Goal: Register for event/course

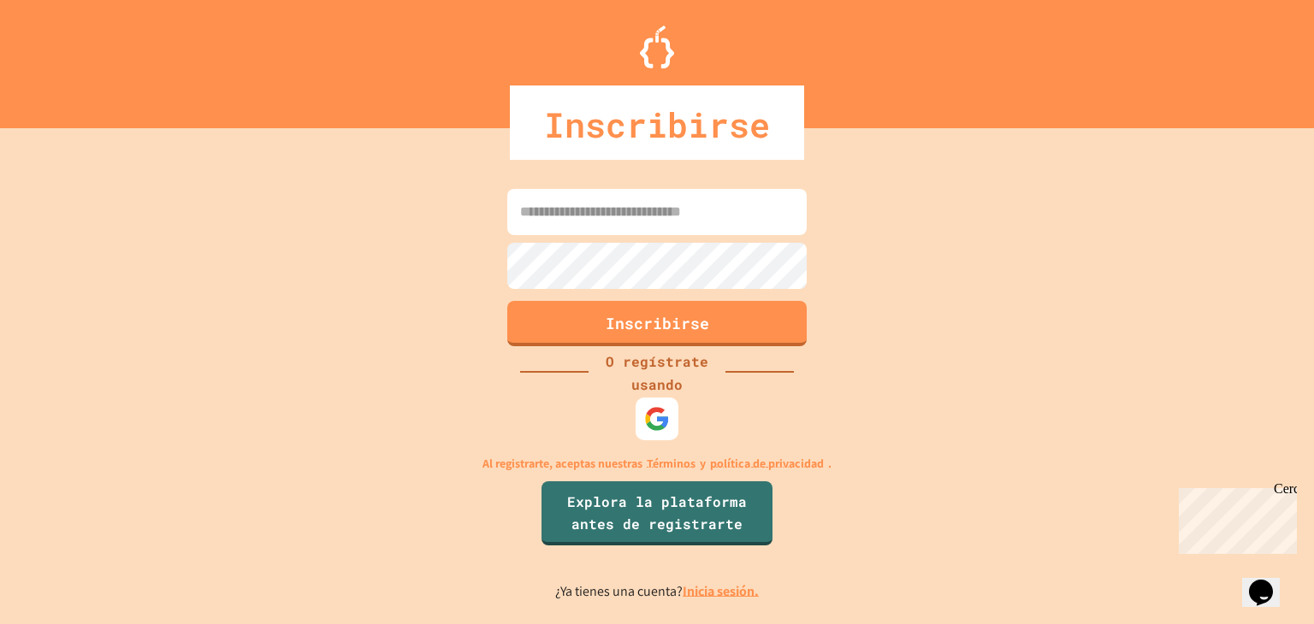
click at [1016, 281] on div "Inscribirse O regístrate usando Al registrarte, aceptas nuestras Términos y pol…" at bounding box center [657, 393] width 1314 height 462
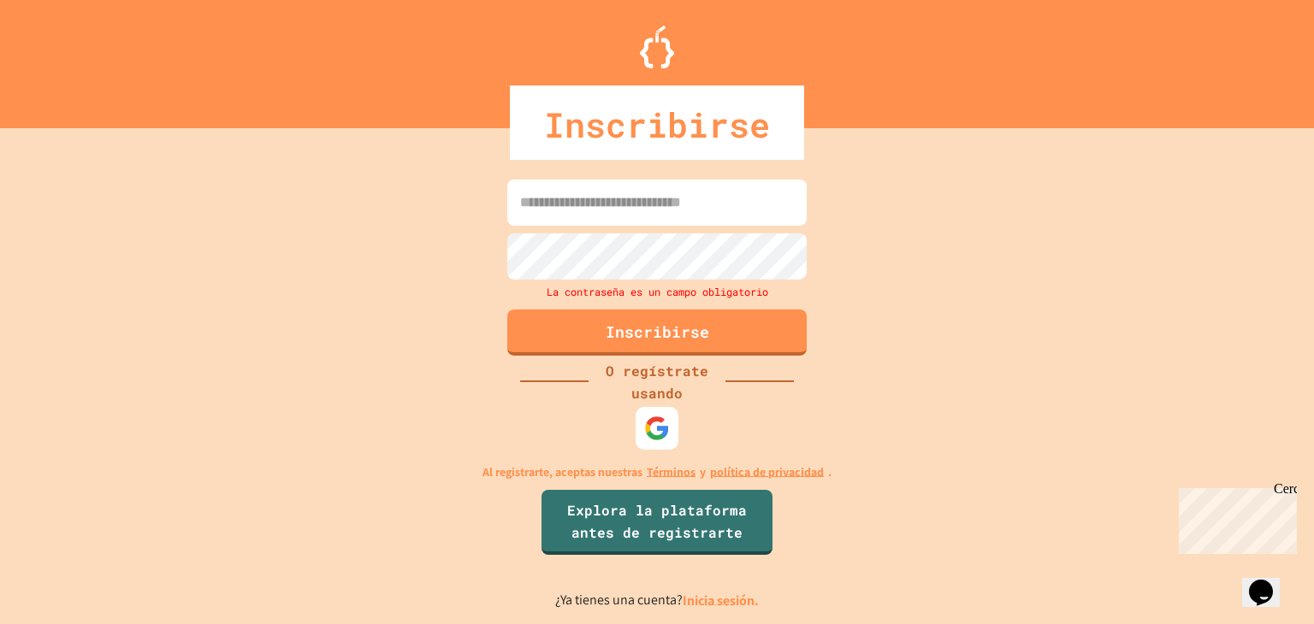
click at [700, 210] on input at bounding box center [656, 203] width 299 height 46
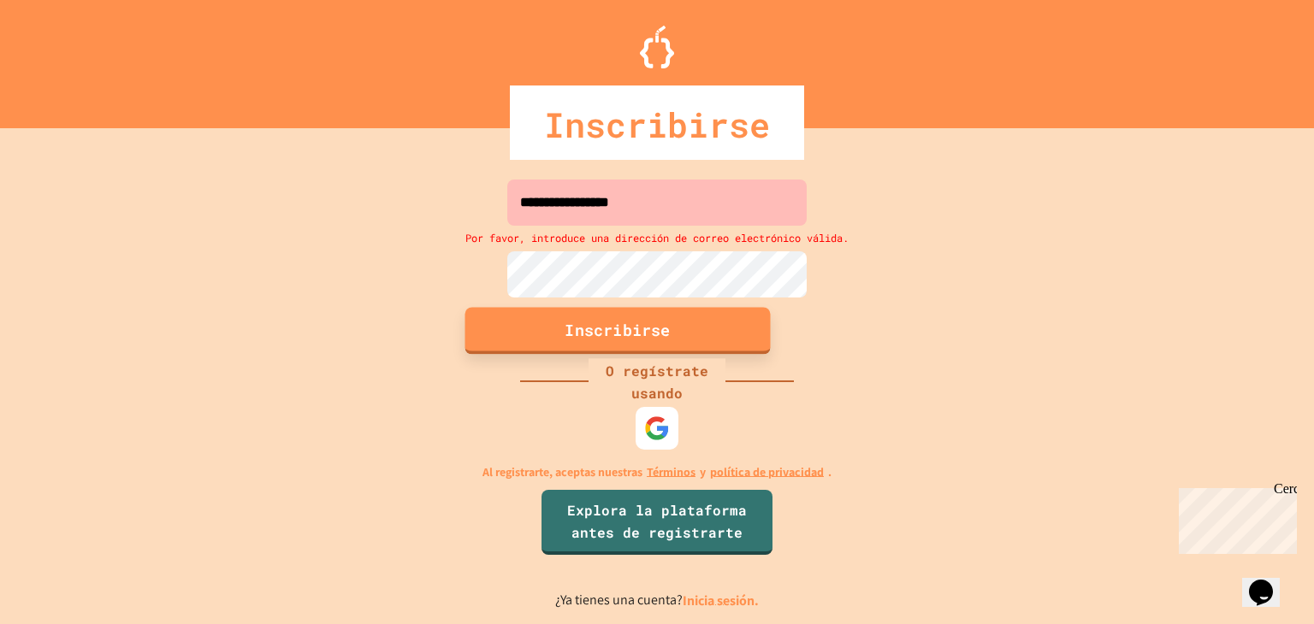
click at [533, 312] on button "Inscribirse" at bounding box center [617, 331] width 305 height 47
click at [709, 345] on button "Inscribirse" at bounding box center [617, 331] width 305 height 47
click at [700, 317] on button "Inscribirse" at bounding box center [617, 331] width 305 height 47
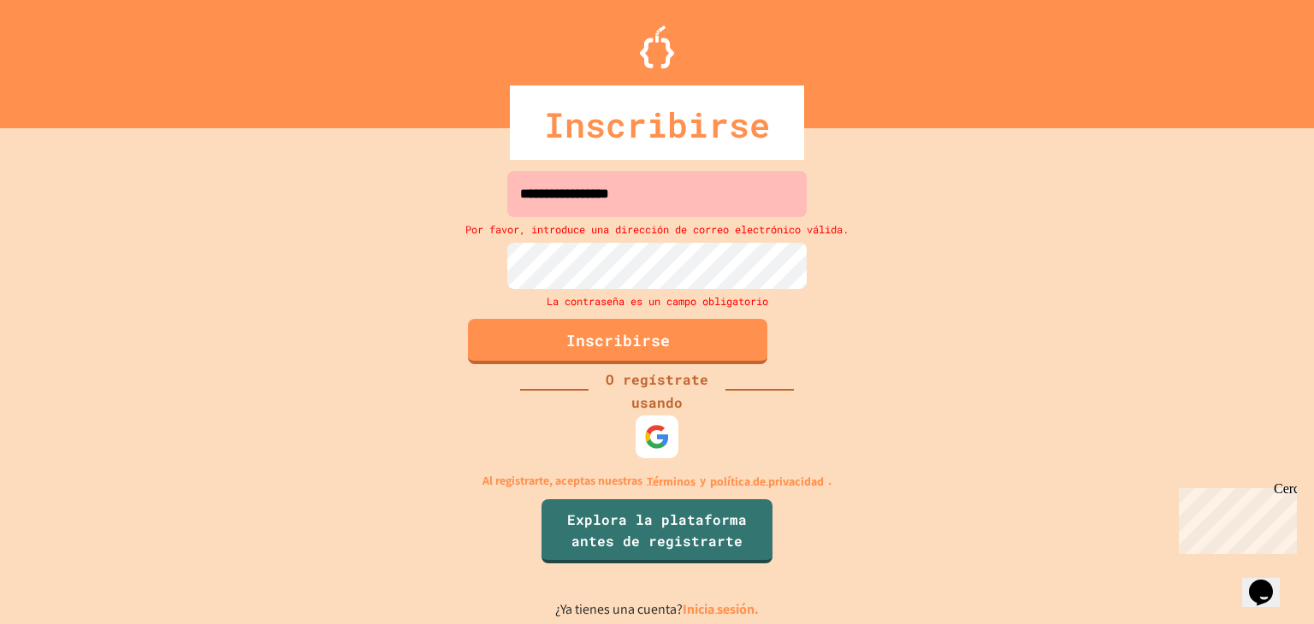
click at [671, 195] on input "**********" at bounding box center [656, 194] width 299 height 46
type input "*"
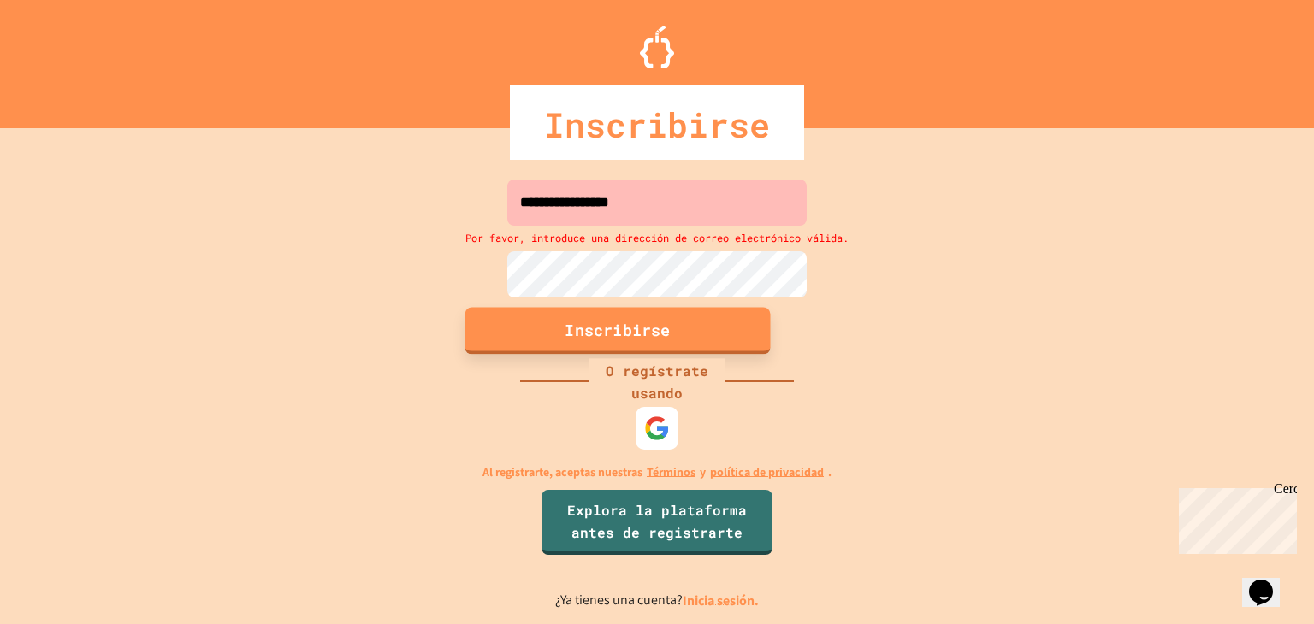
click at [598, 331] on font "Inscribirse" at bounding box center [616, 330] width 105 height 21
click at [673, 210] on input "**********" at bounding box center [656, 203] width 299 height 46
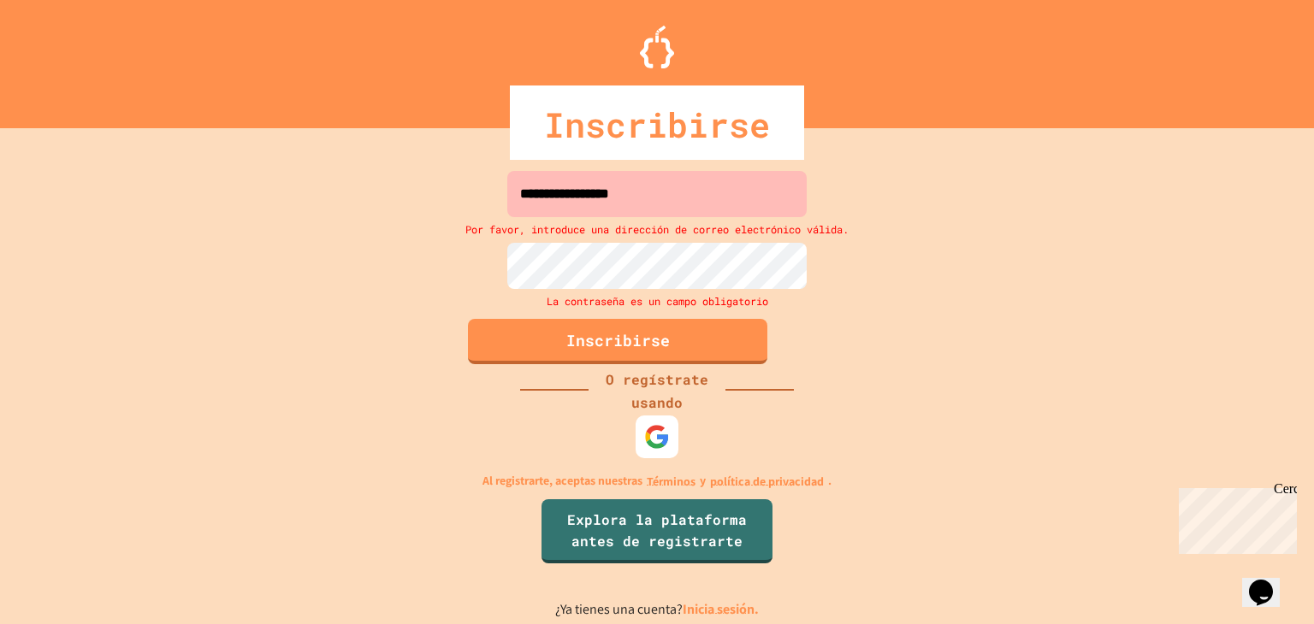
click at [665, 199] on input "**********" at bounding box center [656, 194] width 299 height 46
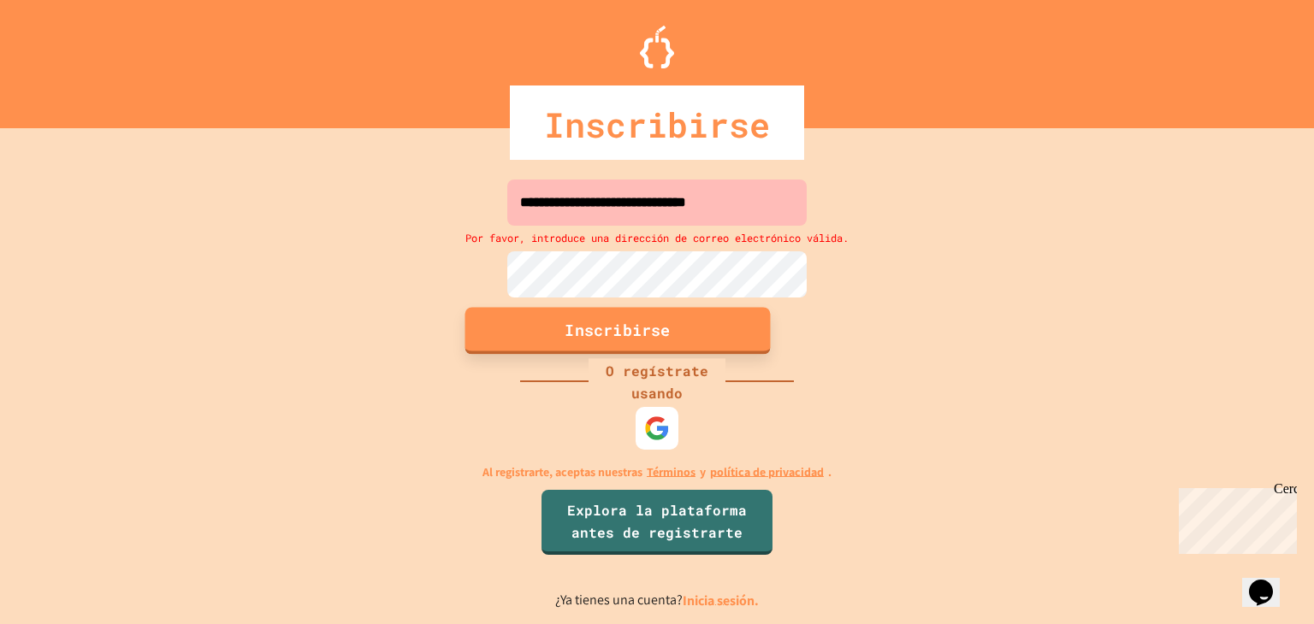
click at [686, 331] on button "Inscribirse" at bounding box center [617, 331] width 305 height 47
click at [682, 332] on button "Inscribirse" at bounding box center [617, 331] width 305 height 47
click at [588, 331] on font "Inscribirse" at bounding box center [616, 330] width 105 height 21
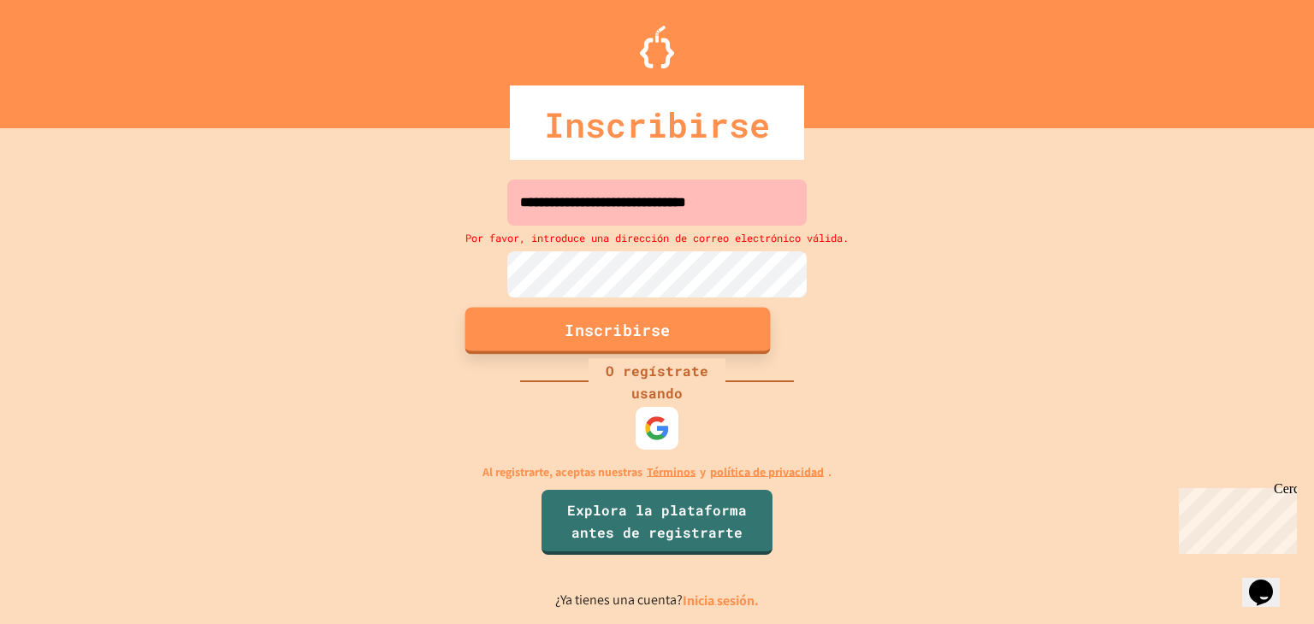
click at [588, 331] on font "Inscribirse" at bounding box center [616, 330] width 105 height 21
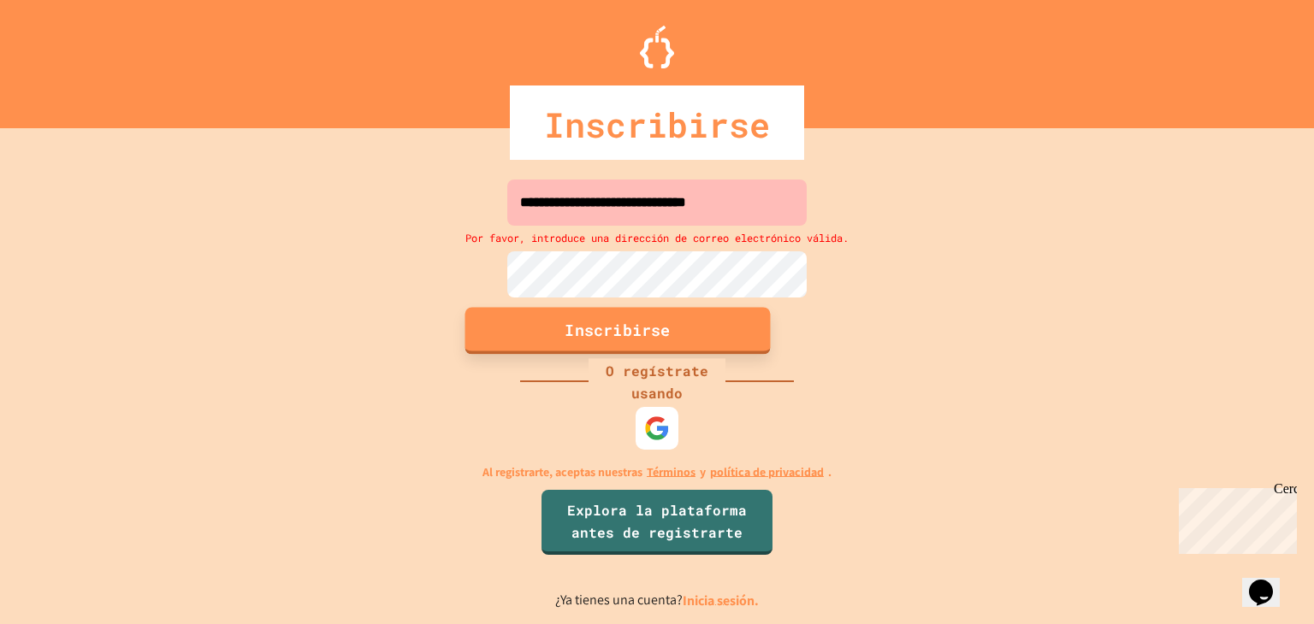
click at [588, 331] on font "Inscribirse" at bounding box center [616, 330] width 105 height 21
click at [576, 320] on font "Inscribirse" at bounding box center [616, 330] width 105 height 21
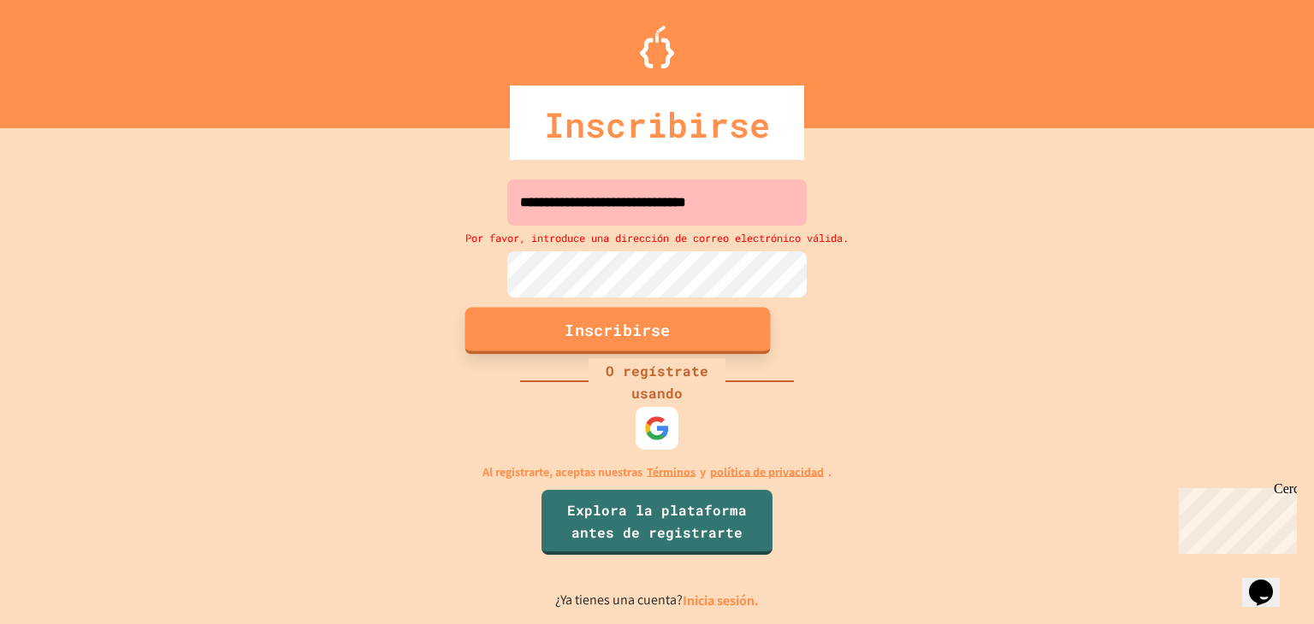
click at [576, 320] on font "Inscribirse" at bounding box center [616, 330] width 105 height 21
click at [574, 334] on font "Inscribirse" at bounding box center [616, 330] width 105 height 21
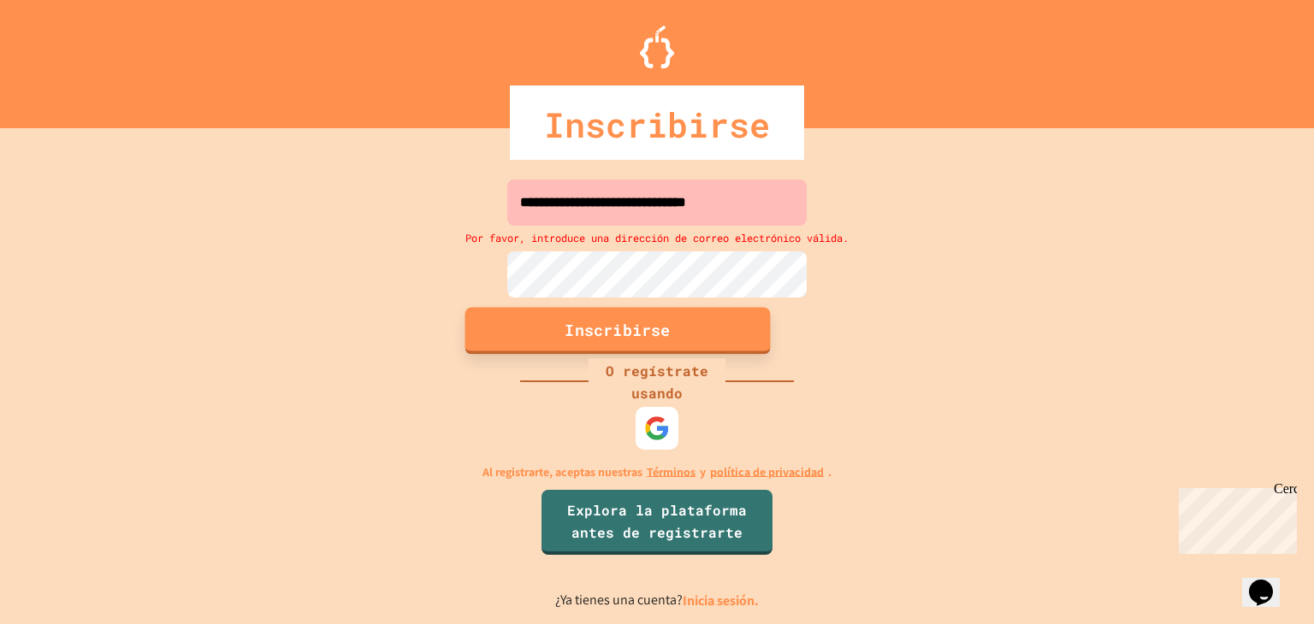
click at [574, 334] on font "Inscribirse" at bounding box center [616, 330] width 105 height 21
click at [572, 326] on font "Inscribirse" at bounding box center [616, 330] width 105 height 21
click at [660, 320] on font "Inscribirse" at bounding box center [616, 330] width 105 height 21
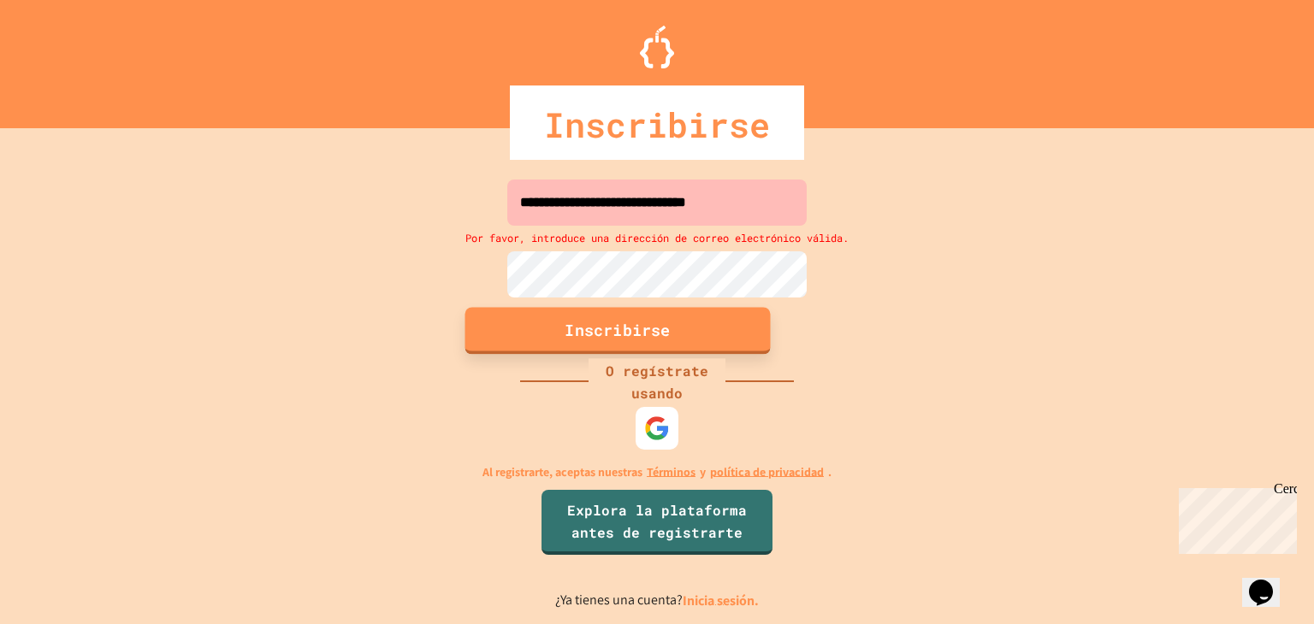
click at [660, 320] on font "Inscribirse" at bounding box center [616, 330] width 105 height 21
click at [792, 196] on input "**********" at bounding box center [656, 203] width 299 height 46
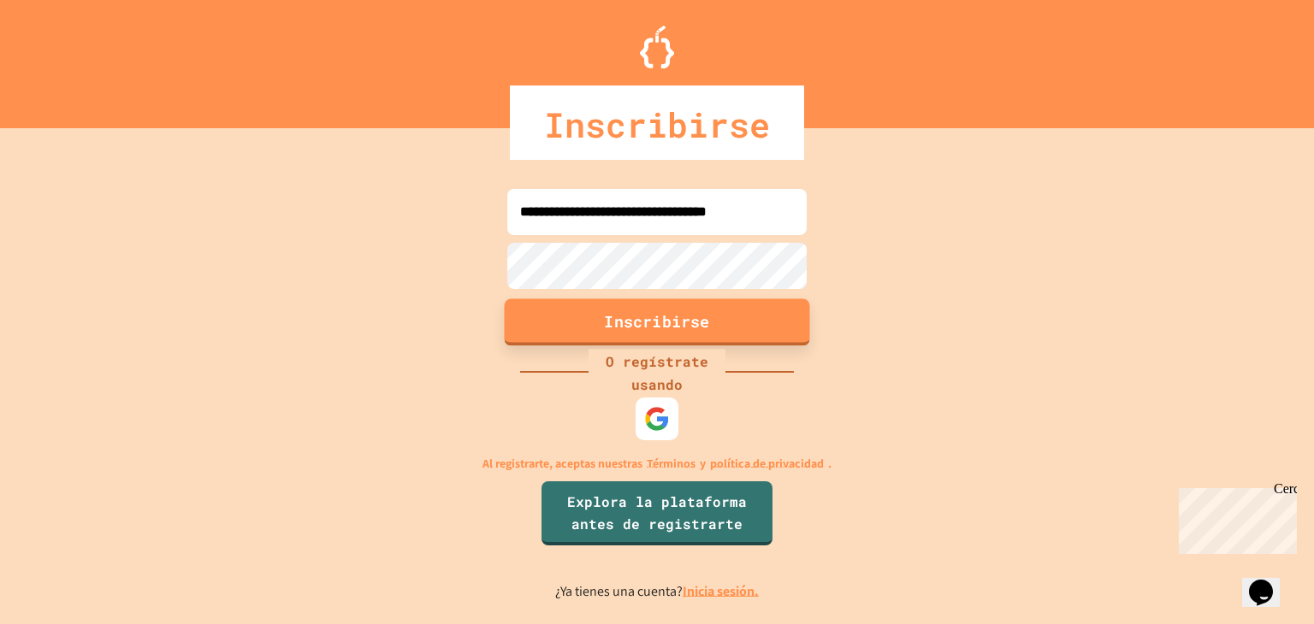
scroll to position [0, 21]
type input "**********"
click at [612, 316] on font "Inscribirse" at bounding box center [656, 320] width 105 height 21
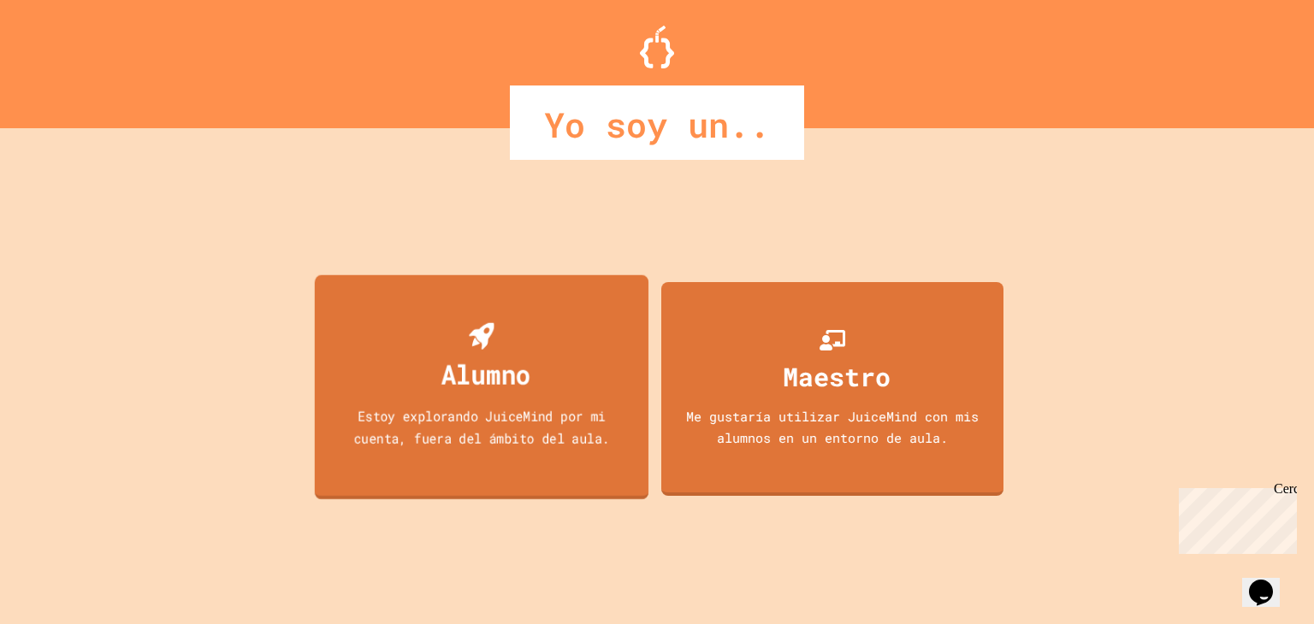
click at [577, 357] on div "Alumno Estoy explorando JuiceMind por mi cuenta, fuera del ámbito del aula." at bounding box center [482, 387] width 334 height 225
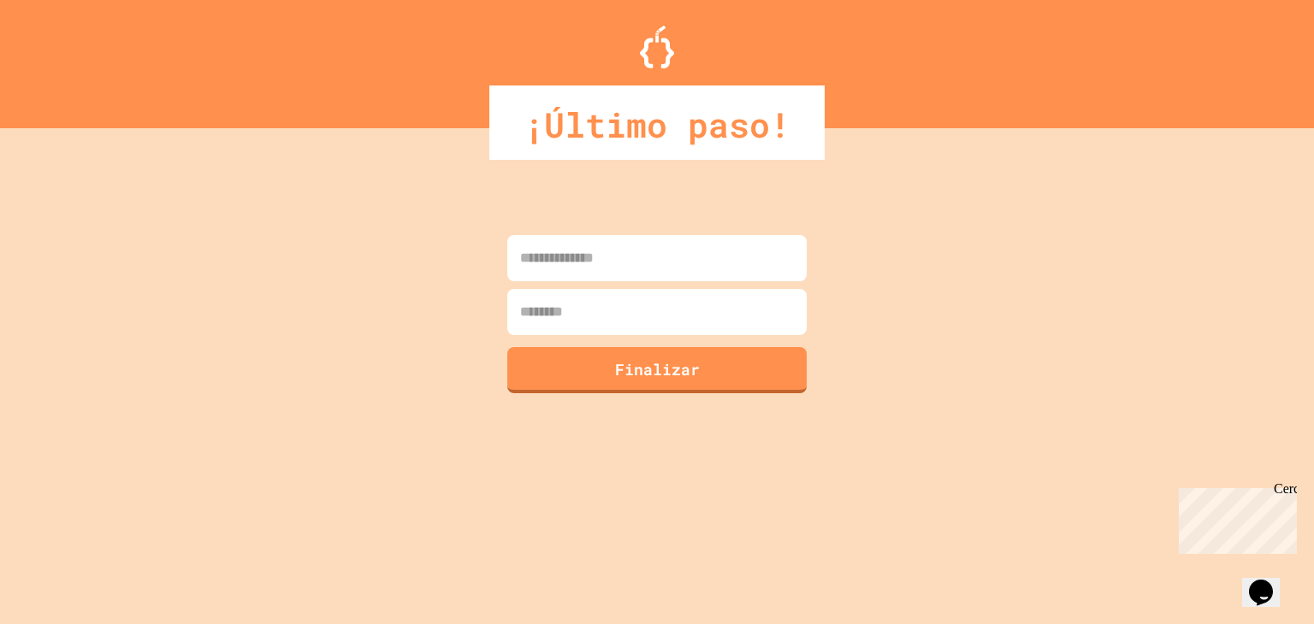
click at [584, 275] on input at bounding box center [656, 258] width 299 height 46
type input "*******"
click at [594, 306] on input at bounding box center [656, 312] width 299 height 46
type input "*"
type input "********"
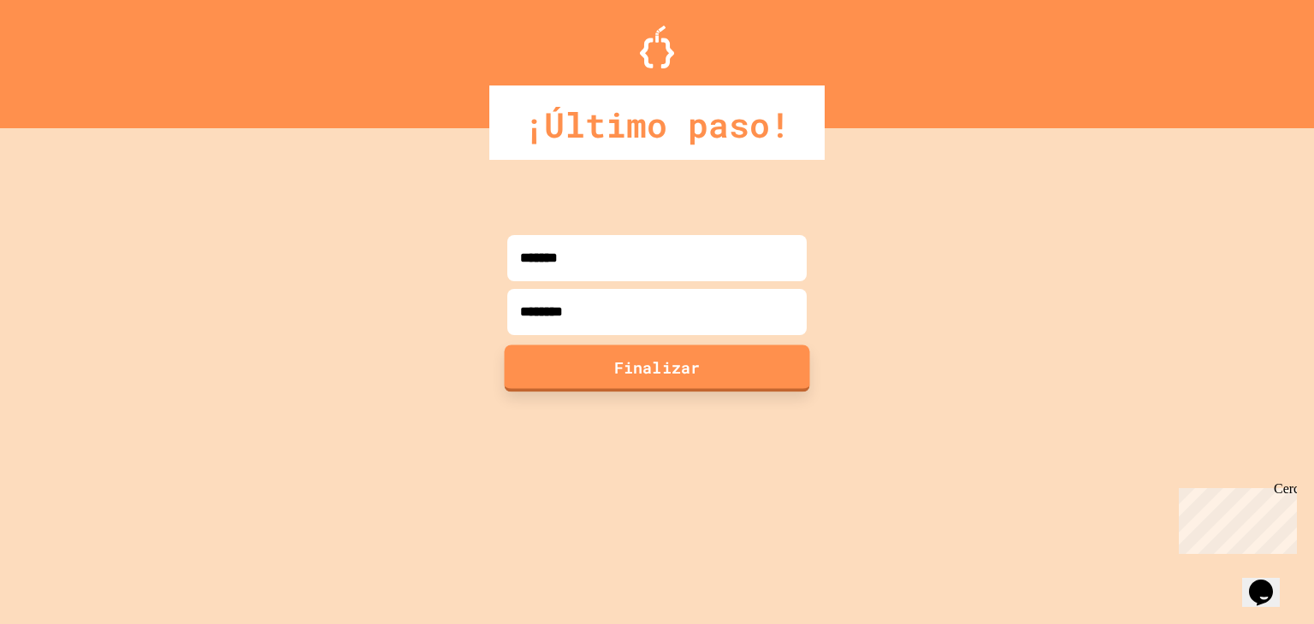
click at [652, 389] on button "Finalizar" at bounding box center [657, 368] width 305 height 47
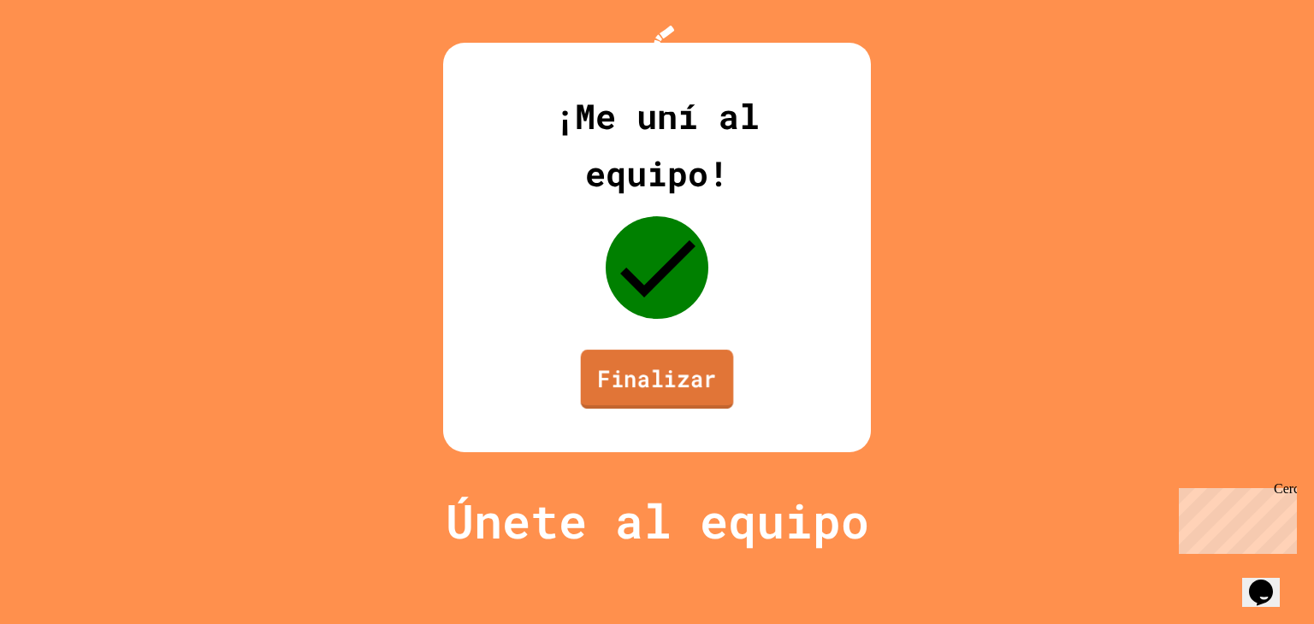
click at [652, 409] on link "Finalizar" at bounding box center [657, 379] width 153 height 59
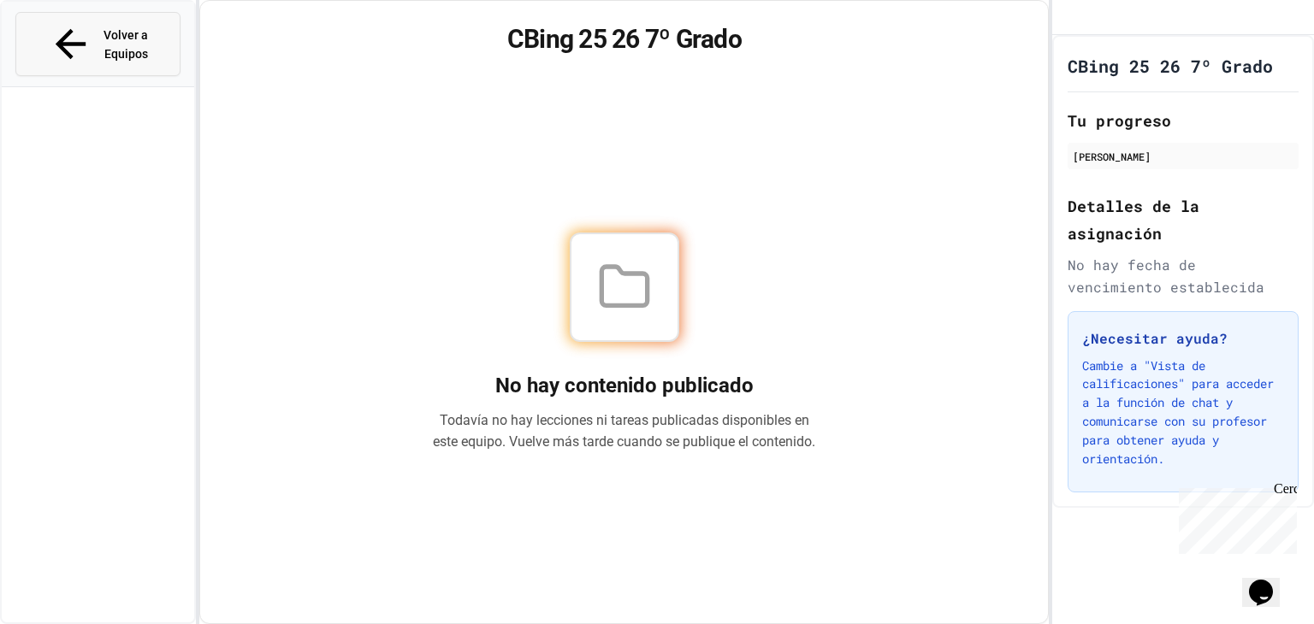
click at [145, 28] on font "Volver a Equipos" at bounding box center [125, 44] width 44 height 32
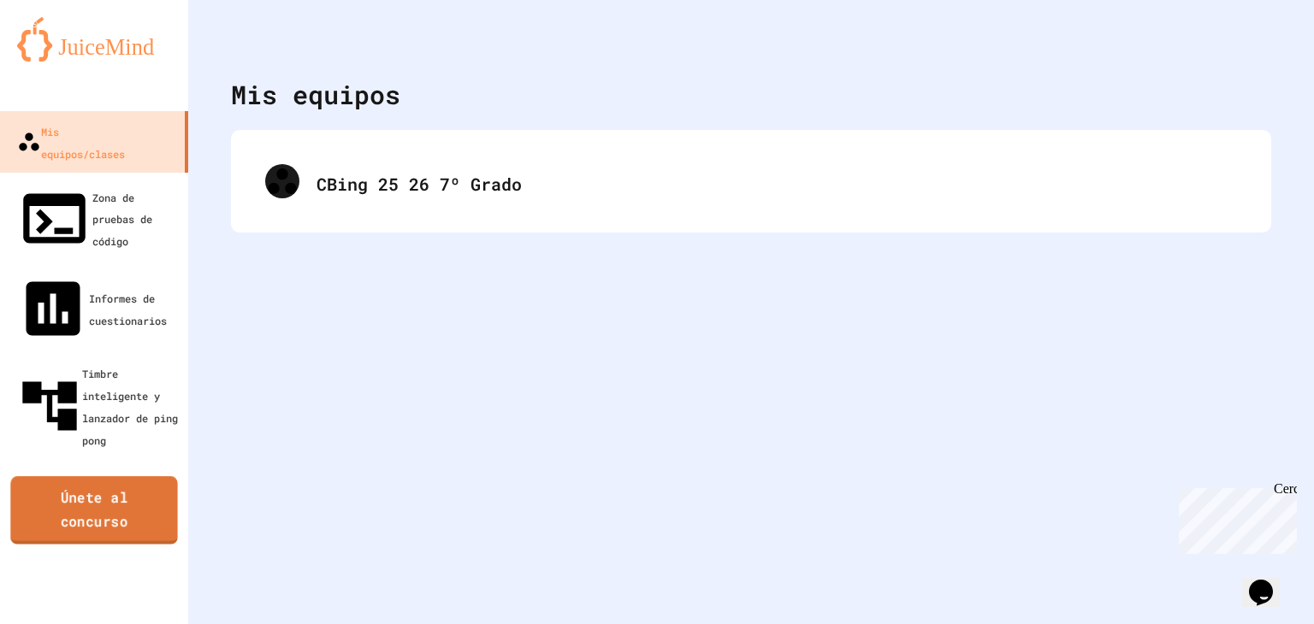
click at [139, 486] on font "Únete al concurso" at bounding box center [93, 509] width 133 height 46
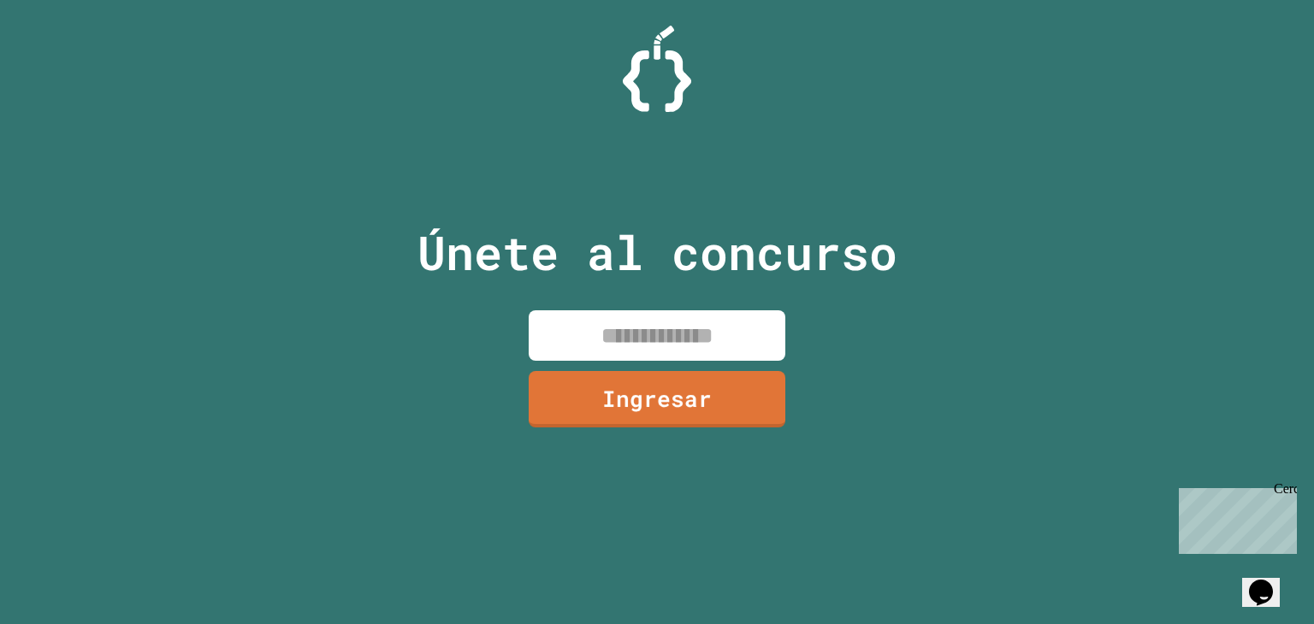
click at [713, 343] on input at bounding box center [657, 335] width 257 height 50
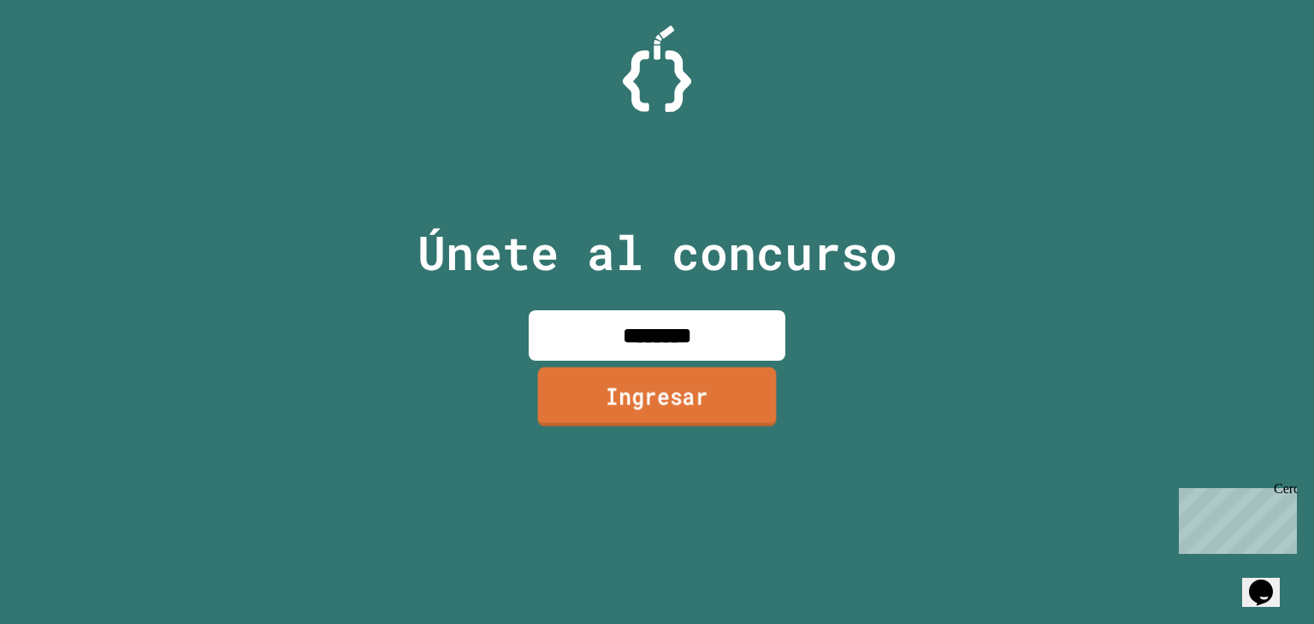
type input "********"
click at [740, 416] on link "Ingresar" at bounding box center [657, 396] width 239 height 59
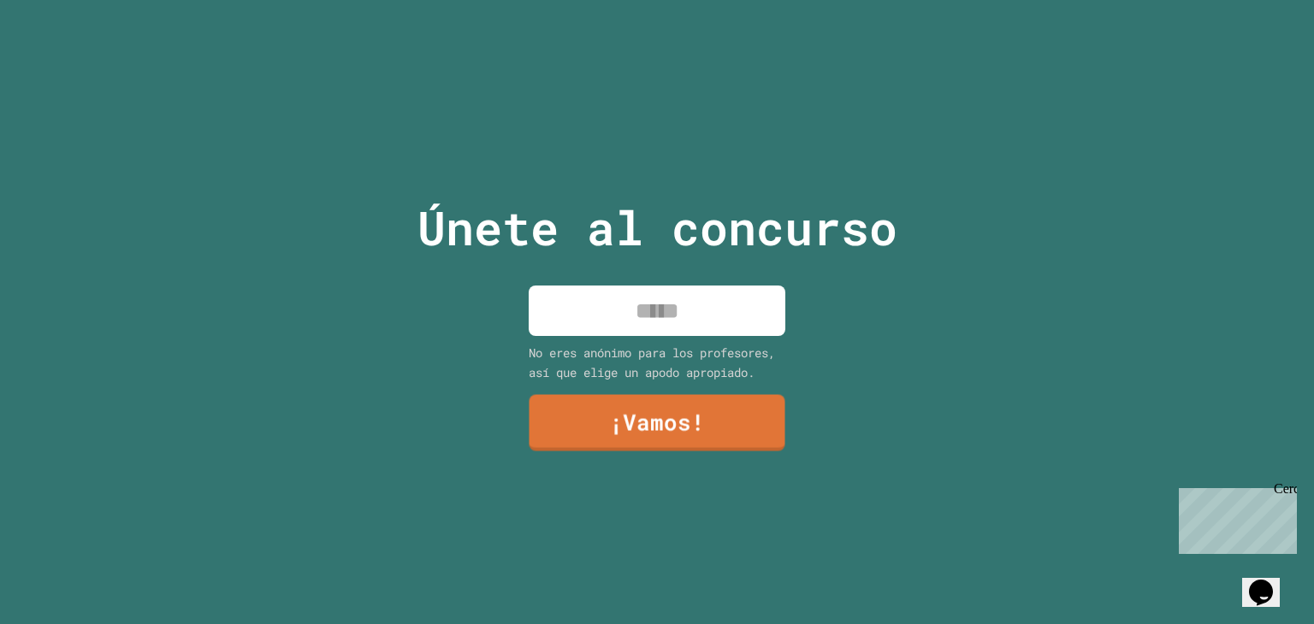
click at [708, 289] on input at bounding box center [657, 311] width 257 height 50
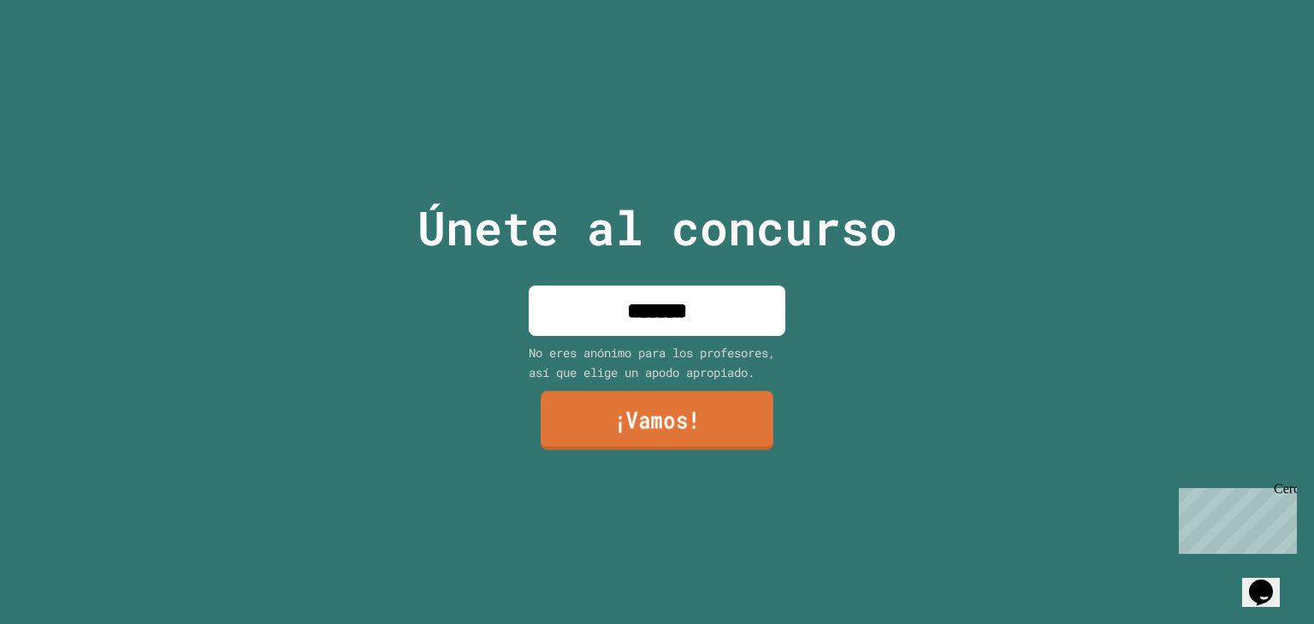
type input "*******"
click at [718, 425] on link "¡Vamos!" at bounding box center [656, 422] width 252 height 59
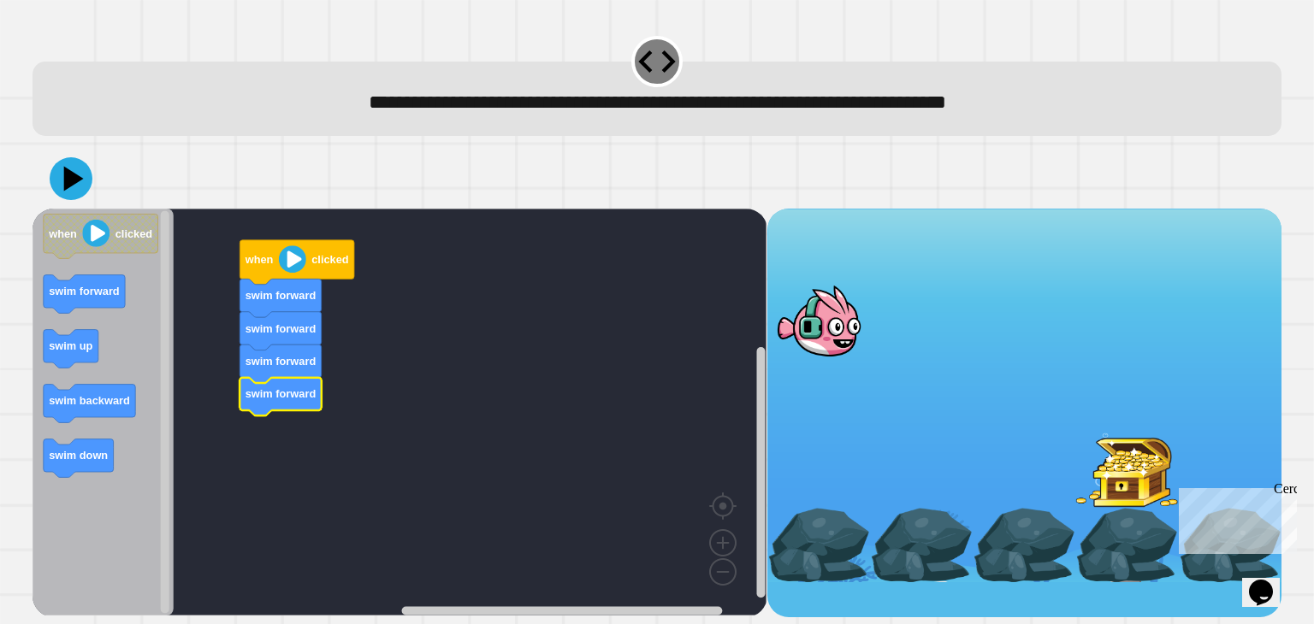
click at [350, 267] on icon "Espacio de trabajo de Blockly" at bounding box center [297, 262] width 115 height 44
click at [287, 266] on image "Espacio de trabajo de Blockly" at bounding box center [292, 258] width 27 height 27
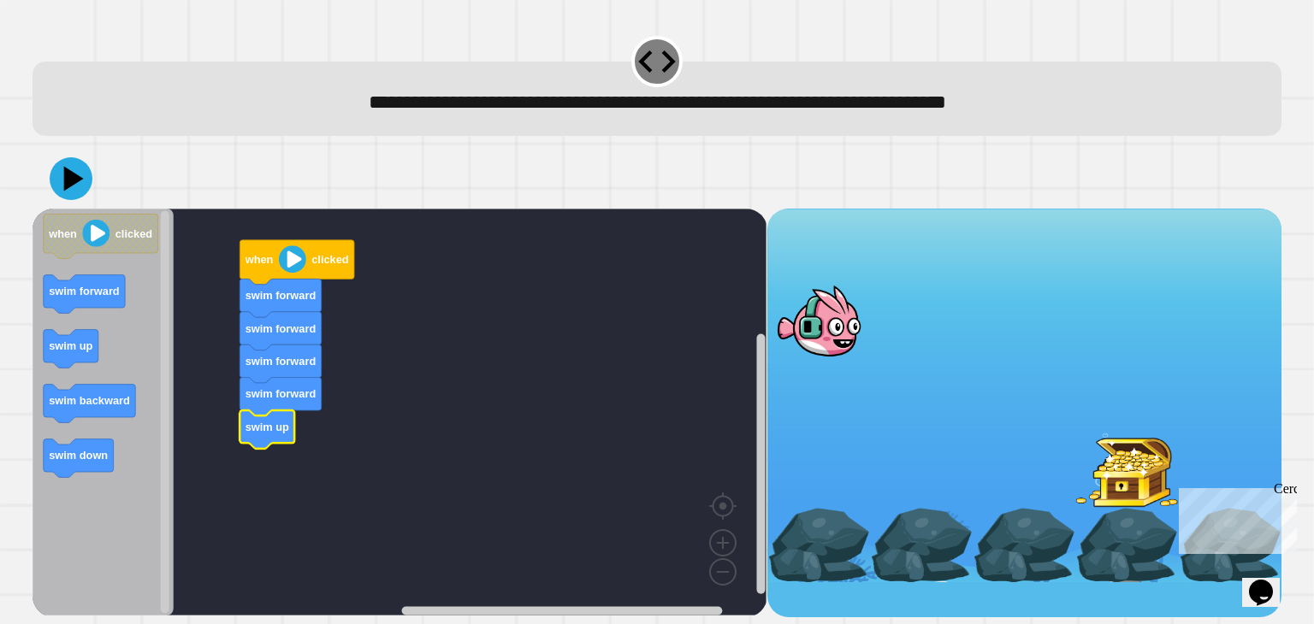
click at [294, 256] on image "Espacio de trabajo de Blockly" at bounding box center [292, 258] width 27 height 27
click at [281, 263] on image "Espacio de trabajo de Blockly" at bounding box center [292, 258] width 27 height 27
click at [290, 263] on image "Espacio de trabajo de Blockly" at bounding box center [292, 258] width 27 height 27
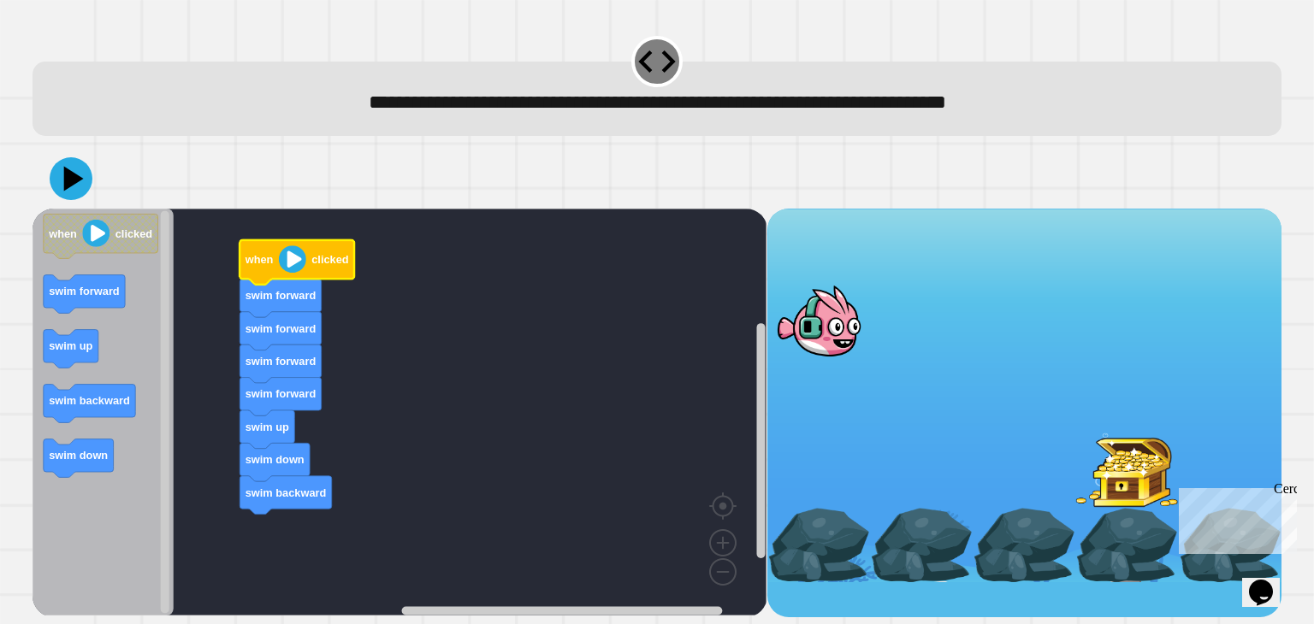
click at [290, 263] on image "Espacio de trabajo de Blockly" at bounding box center [292, 258] width 27 height 27
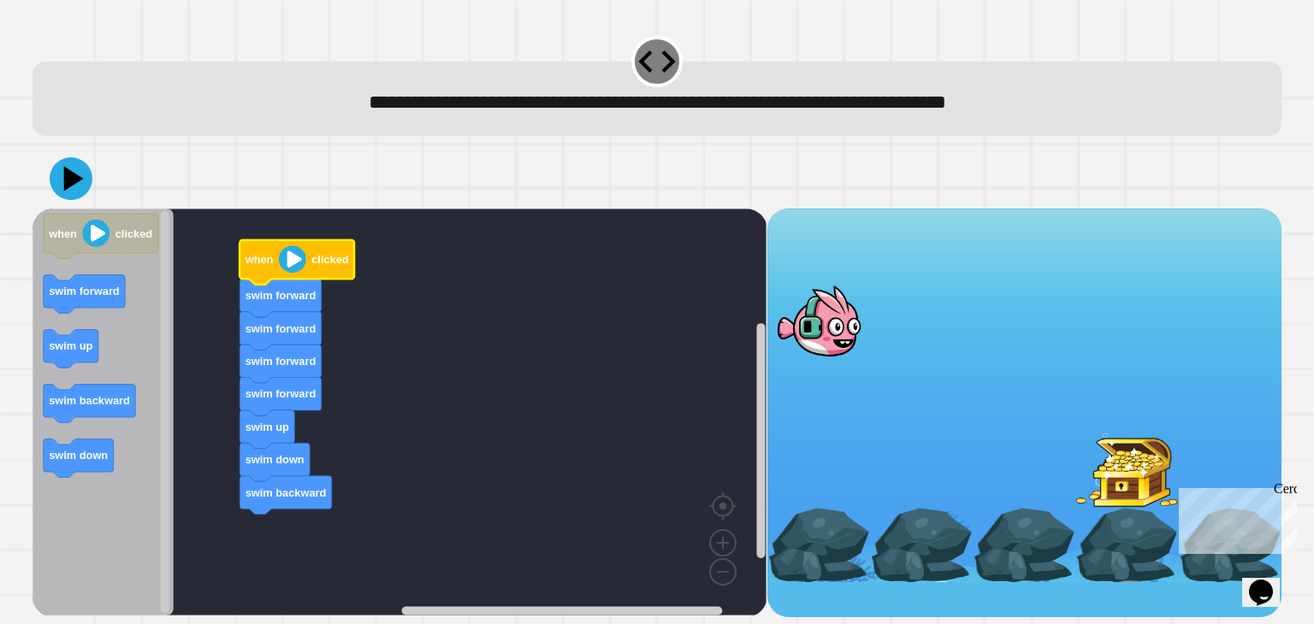
click at [290, 263] on image "Espacio de trabajo de Blockly" at bounding box center [292, 258] width 27 height 27
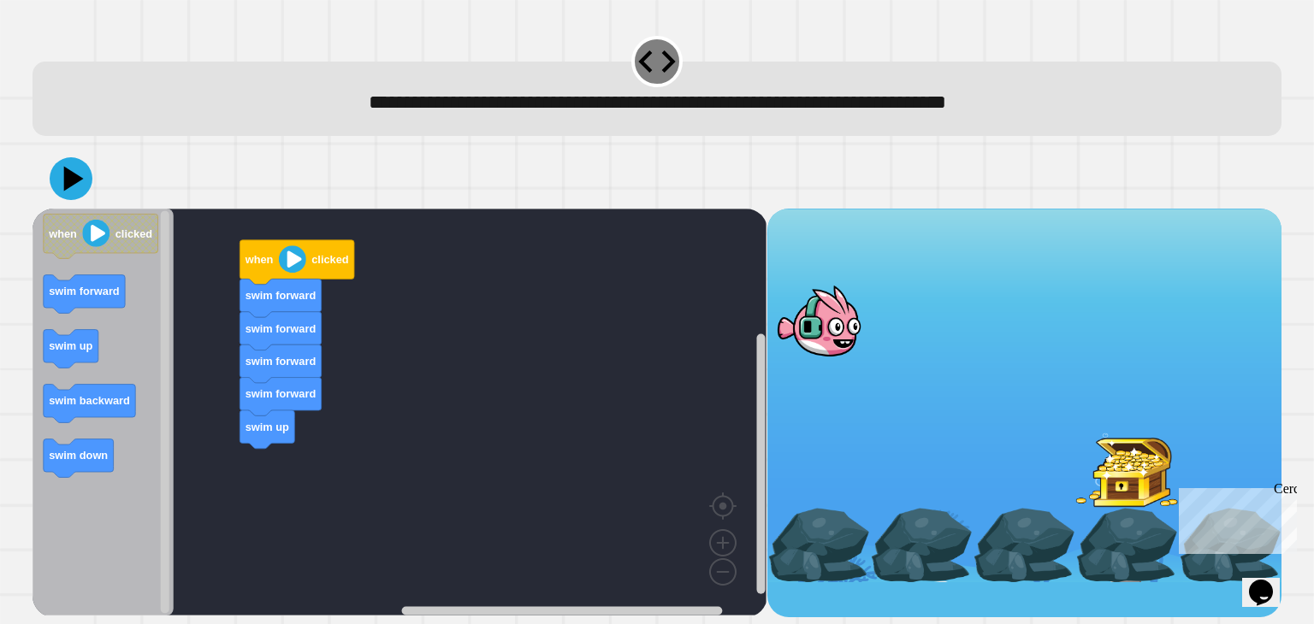
click at [287, 440] on g "when clicked swim forward swim forward swim forward swim forward swim up" at bounding box center [411, 412] width 759 height 407
click at [204, 408] on rect "Espacio de trabajo de Blockly" at bounding box center [399, 412] width 734 height 407
click at [300, 268] on image "Espacio de trabajo de Blockly" at bounding box center [292, 258] width 27 height 27
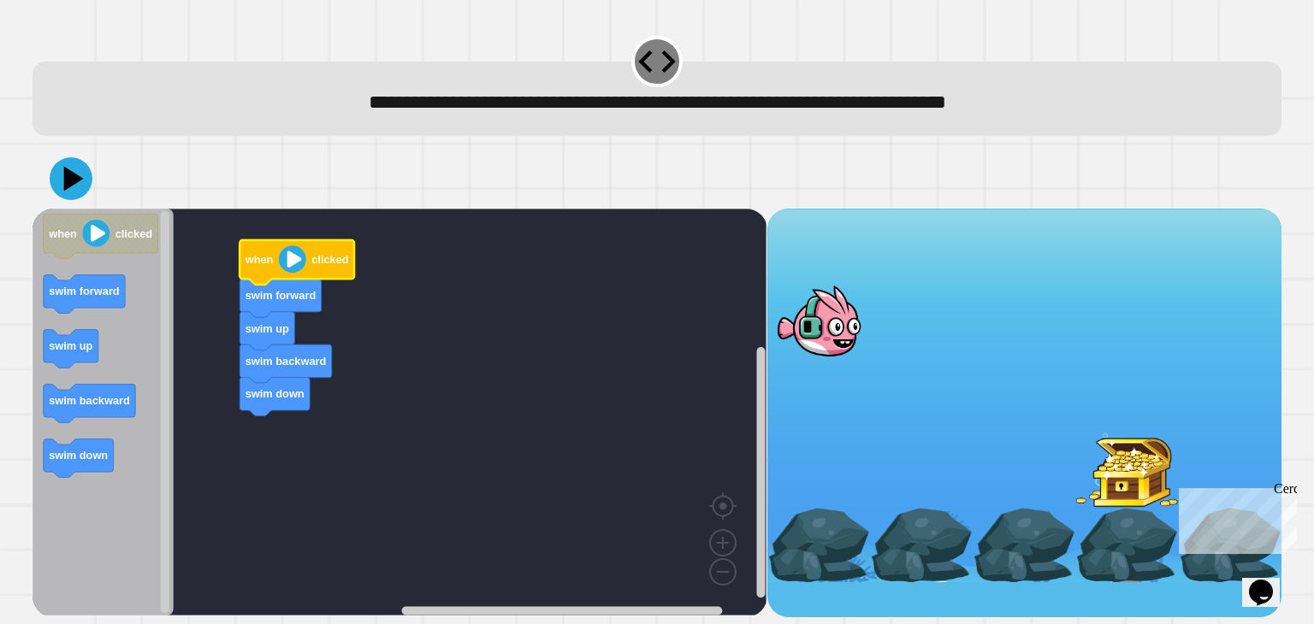
click at [300, 268] on image "Espacio de trabajo de Blockly" at bounding box center [292, 258] width 27 height 27
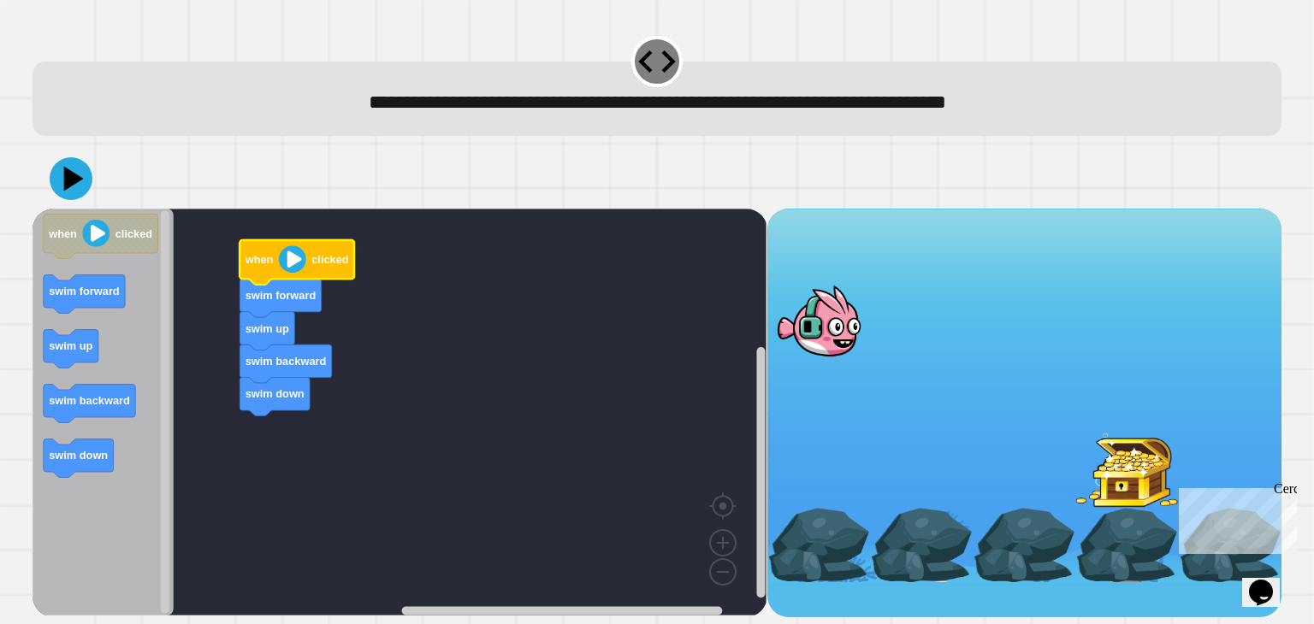
click at [300, 268] on image "Espacio de trabajo de Blockly" at bounding box center [292, 258] width 27 height 27
click at [282, 260] on image "Espacio de trabajo de Blockly" at bounding box center [292, 258] width 27 height 27
click at [290, 271] on image "Espacio de trabajo de Blockly" at bounding box center [292, 258] width 27 height 27
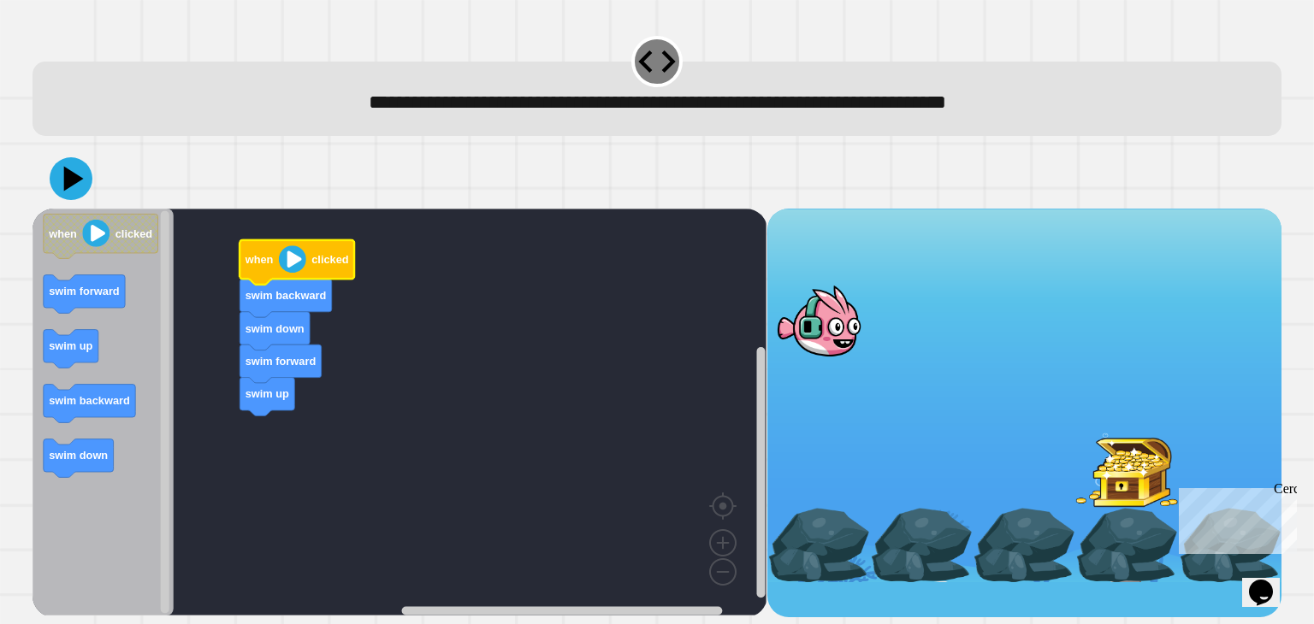
click at [290, 271] on image "Espacio de trabajo de Blockly" at bounding box center [292, 258] width 27 height 27
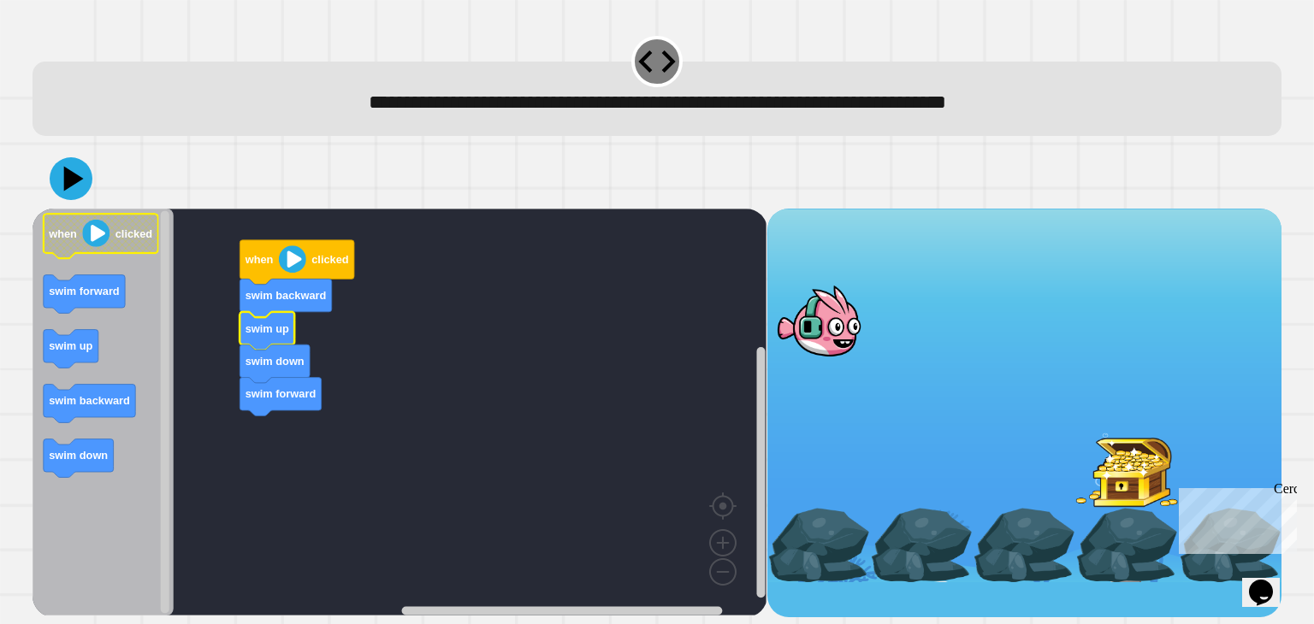
click at [93, 234] on image "Espacio de trabajo de Blockly" at bounding box center [96, 233] width 27 height 27
click at [66, 186] on icon at bounding box center [74, 179] width 24 height 30
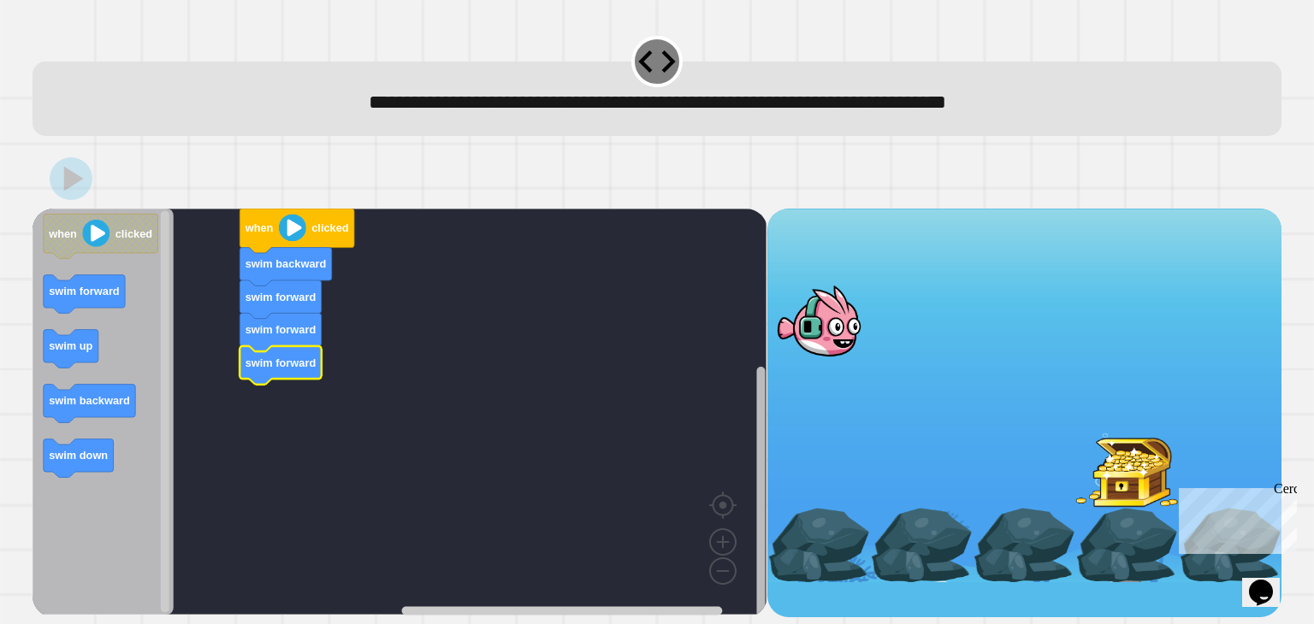
click at [772, 512] on div "when clicked swim backward swim forward swim forward swim forward when clicked …" at bounding box center [656, 413] width 1248 height 409
click at [104, 230] on image "Espacio de trabajo de Blockly" at bounding box center [96, 233] width 27 height 27
click at [290, 239] on image "Espacio de trabajo de Blockly" at bounding box center [292, 228] width 27 height 27
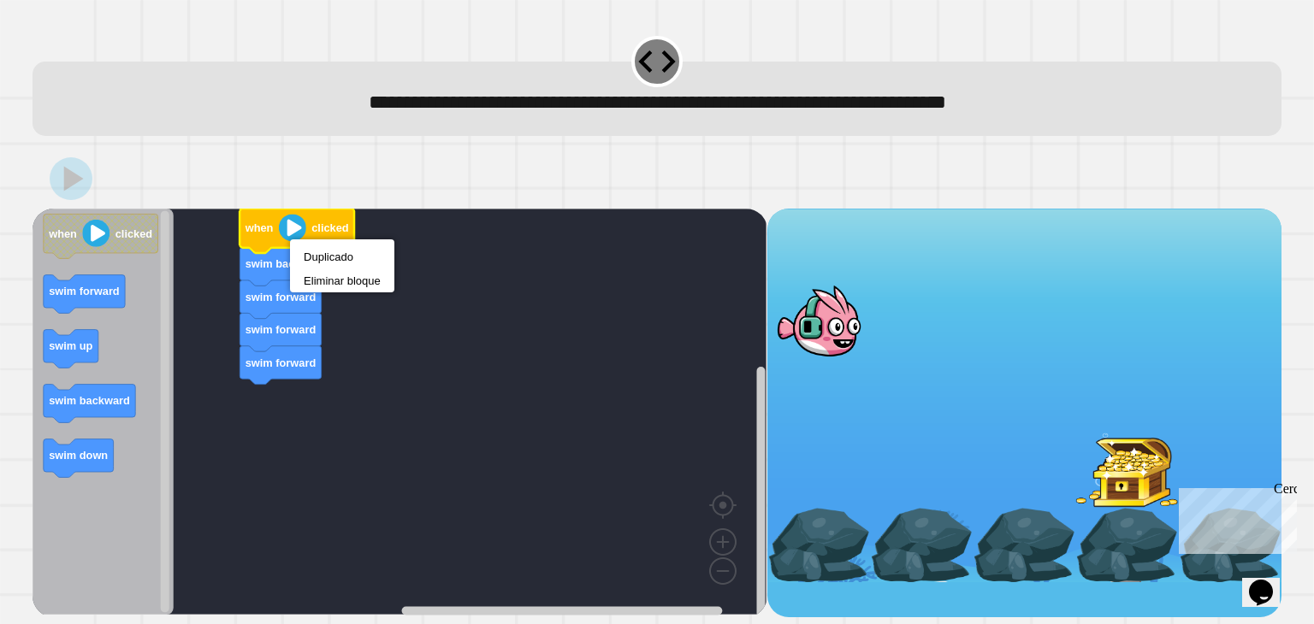
click at [290, 239] on image "Espacio de trabajo de Blockly" at bounding box center [292, 228] width 27 height 27
click at [521, 409] on rect "Espacio de trabajo de Blockly" at bounding box center [399, 412] width 734 height 406
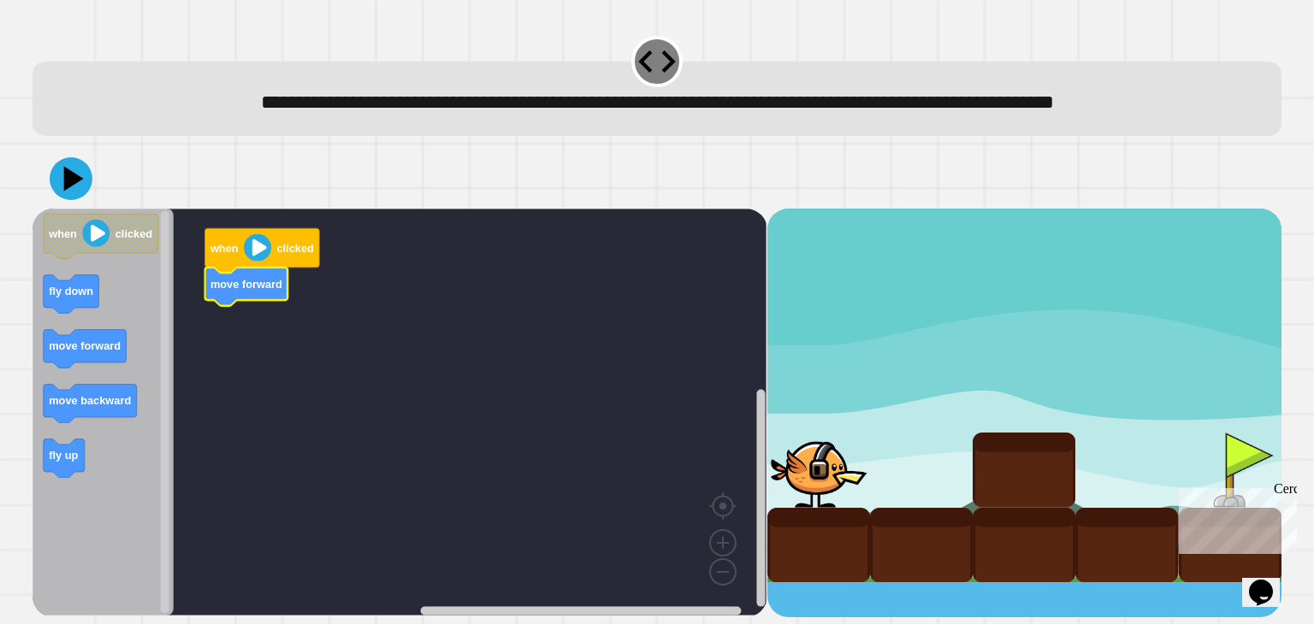
click at [85, 406] on icon "Espacio de trabajo de Blockly" at bounding box center [102, 412] width 141 height 407
click at [215, 411] on rect "Espacio de trabajo de Blockly" at bounding box center [399, 412] width 734 height 407
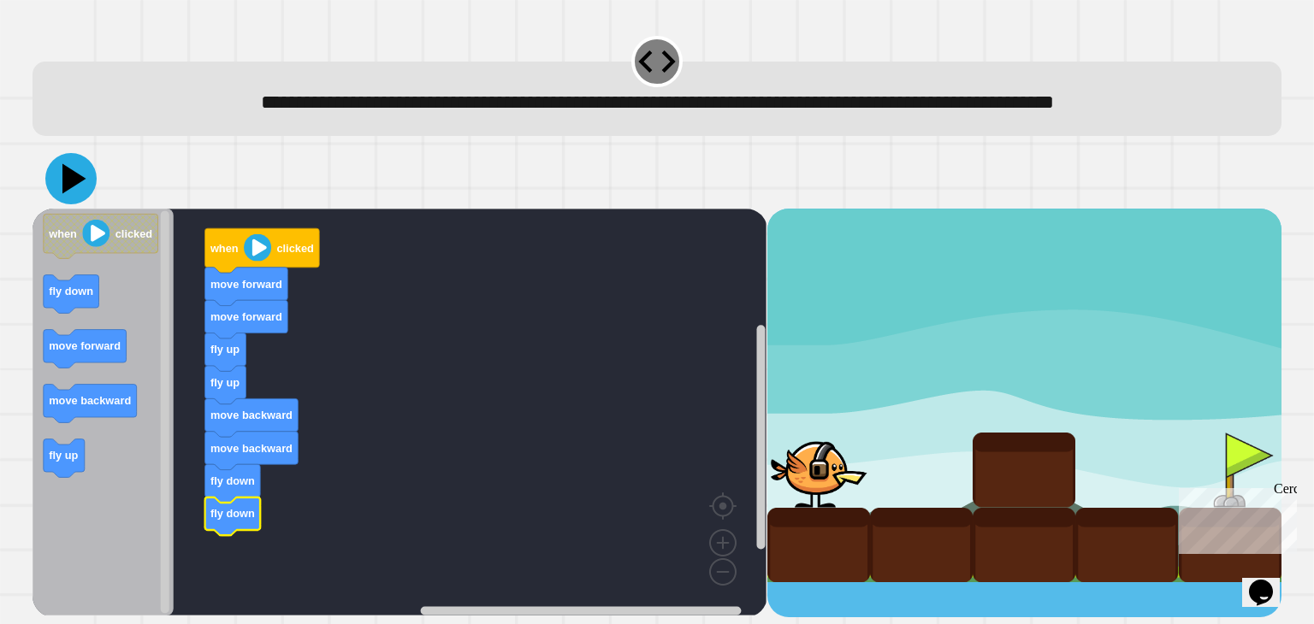
click at [80, 204] on icon at bounding box center [70, 178] width 51 height 51
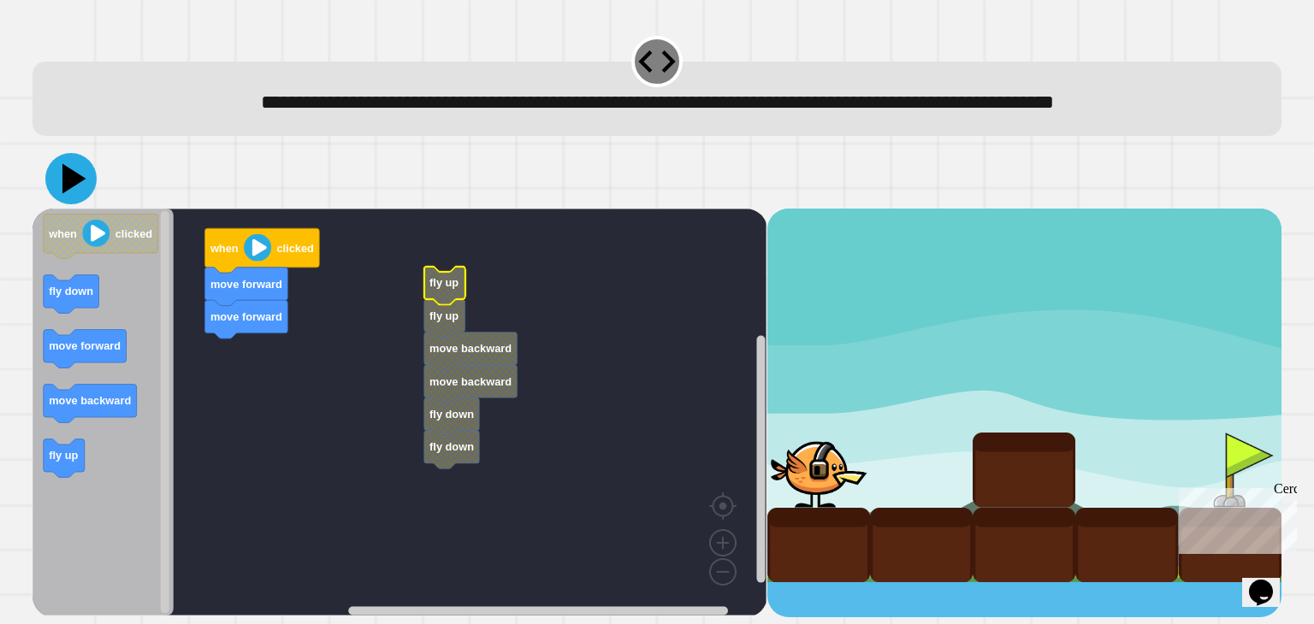
click at [64, 195] on icon at bounding box center [70, 178] width 51 height 51
click at [72, 194] on icon at bounding box center [74, 179] width 24 height 30
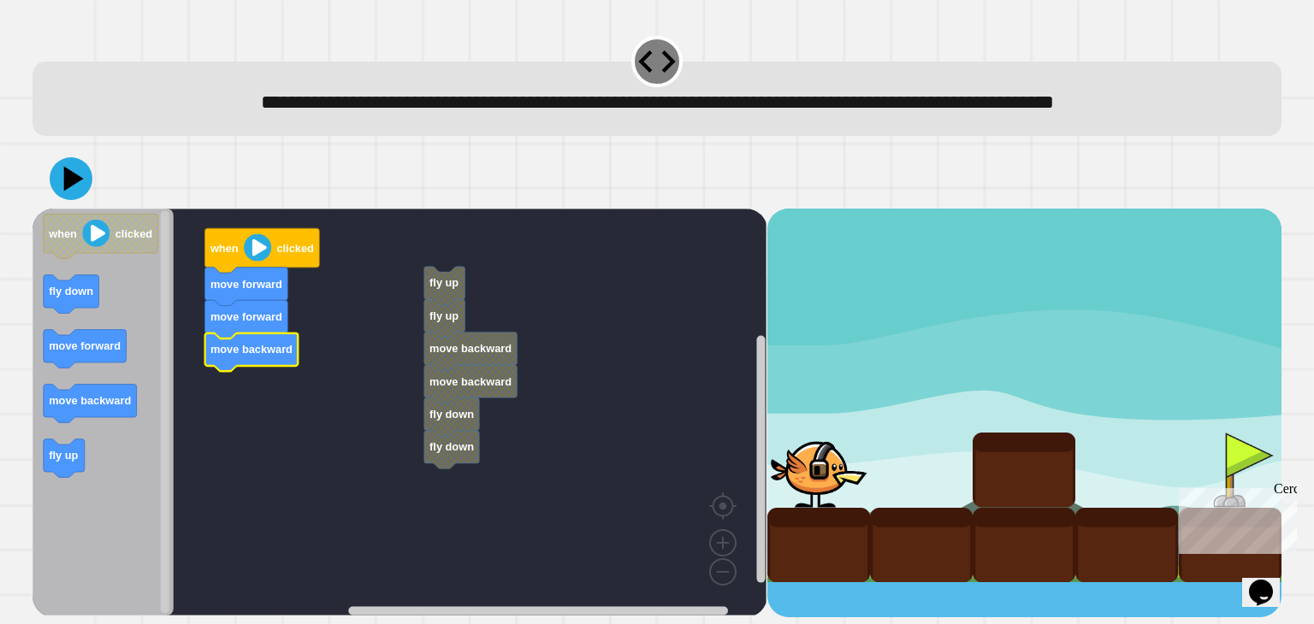
click at [151, 358] on icon "Espacio de trabajo de Blockly" at bounding box center [102, 412] width 141 height 407
click at [227, 434] on icon "Espacio de trabajo de Blockly" at bounding box center [238, 415] width 56 height 38
click at [72, 204] on icon at bounding box center [70, 178] width 51 height 51
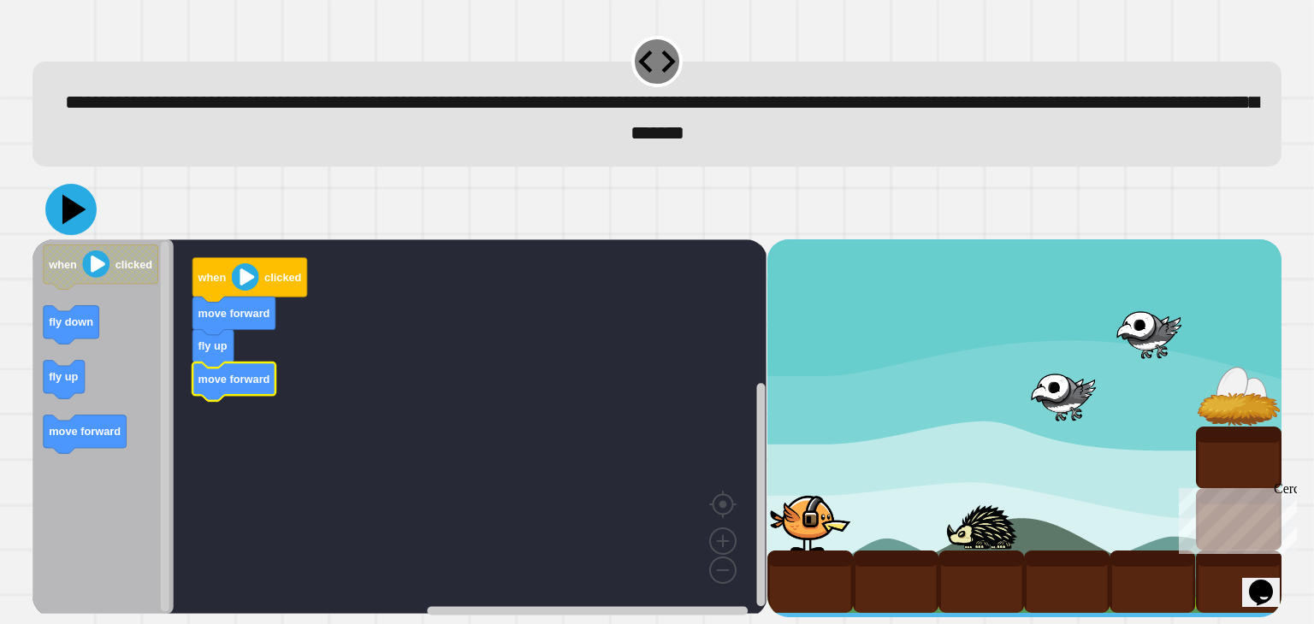
click at [85, 218] on icon at bounding box center [70, 209] width 51 height 51
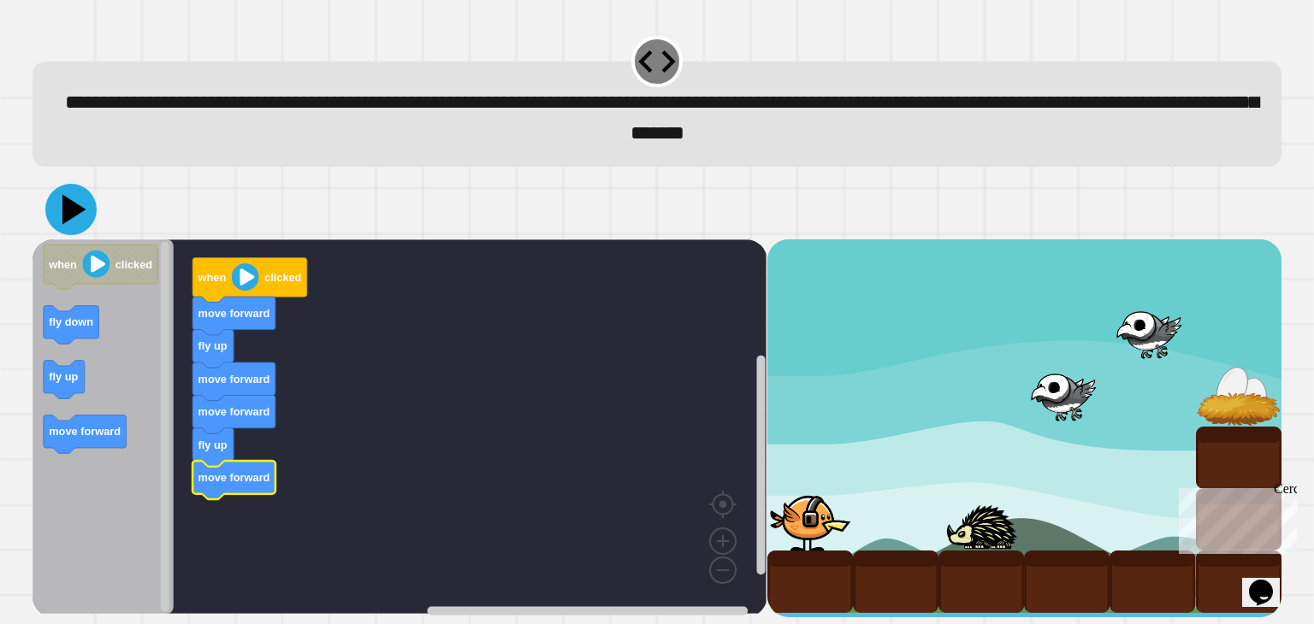
click at [62, 227] on icon at bounding box center [70, 209] width 51 height 51
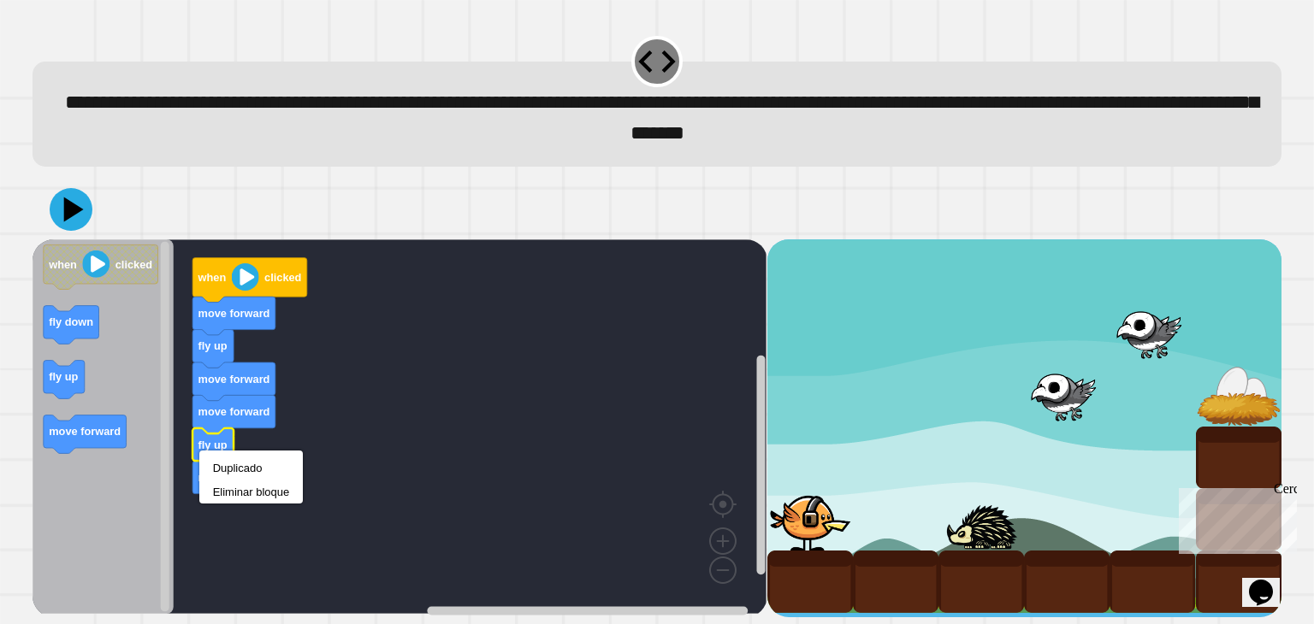
click at [456, 470] on rect "Espacio de trabajo de Blockly" at bounding box center [399, 426] width 734 height 375
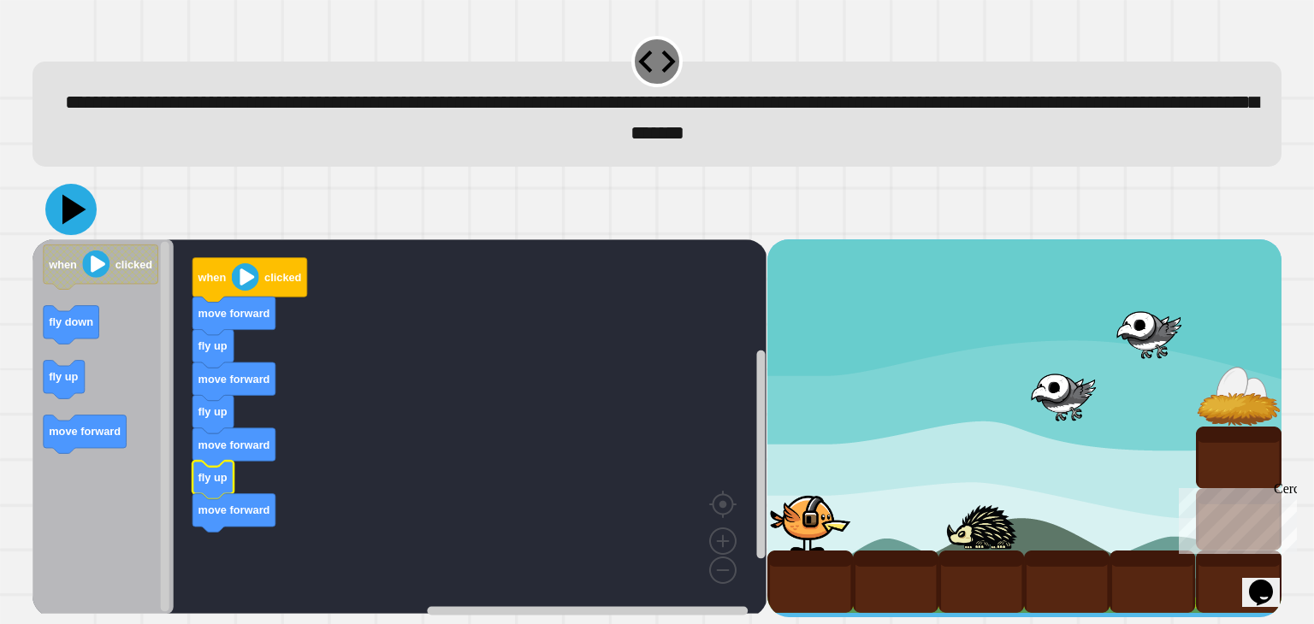
click at [66, 222] on icon at bounding box center [74, 210] width 24 height 30
click at [96, 418] on icon "Espacio de trabajo de Blockly" at bounding box center [102, 426] width 141 height 375
click at [79, 206] on icon at bounding box center [70, 209] width 51 height 51
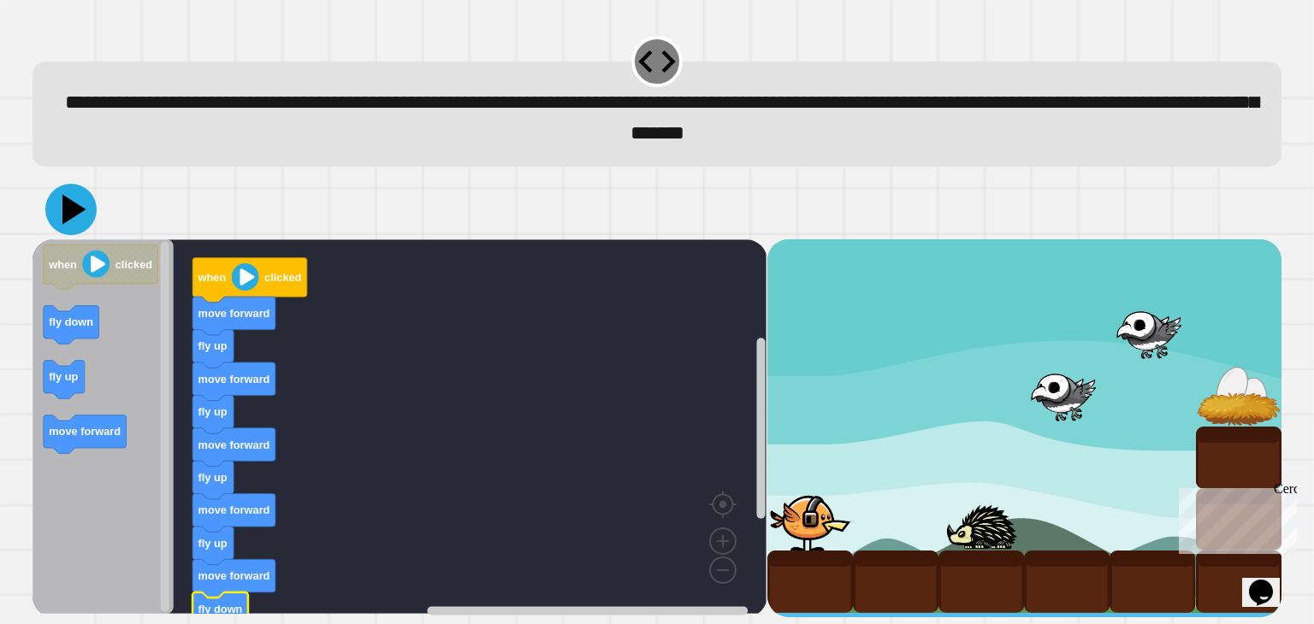
click at [69, 216] on icon at bounding box center [74, 210] width 24 height 30
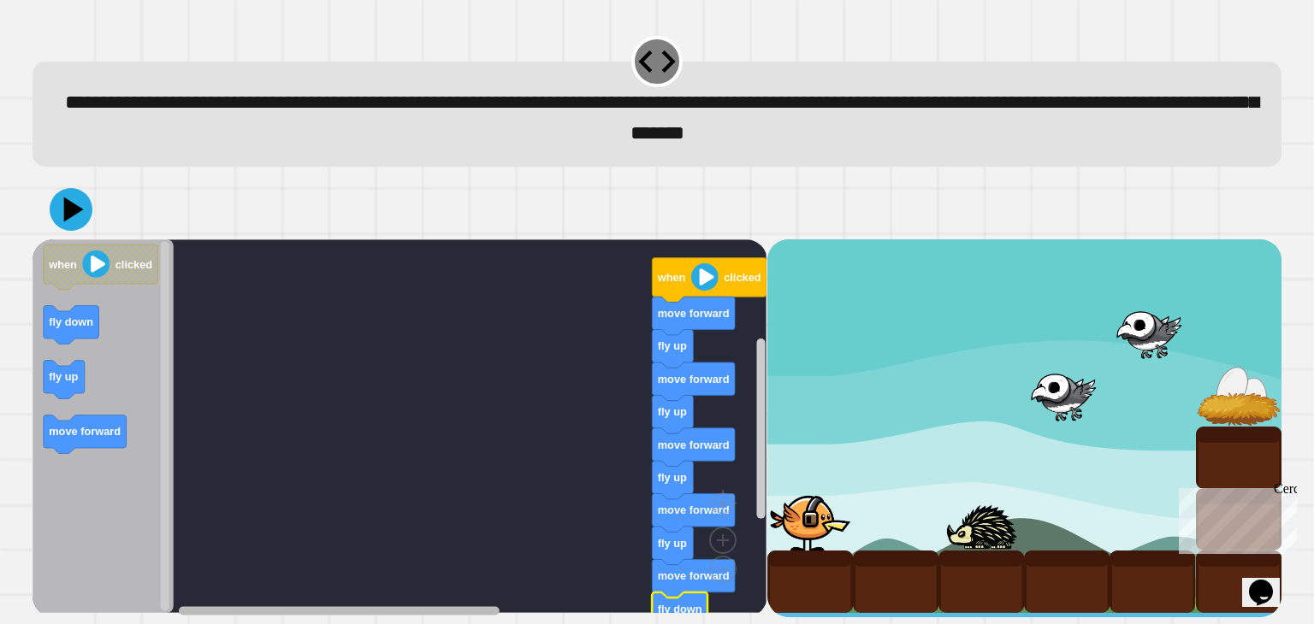
click at [208, 606] on rect "Espacio de trabajo de Blockly" at bounding box center [468, 611] width 579 height 13
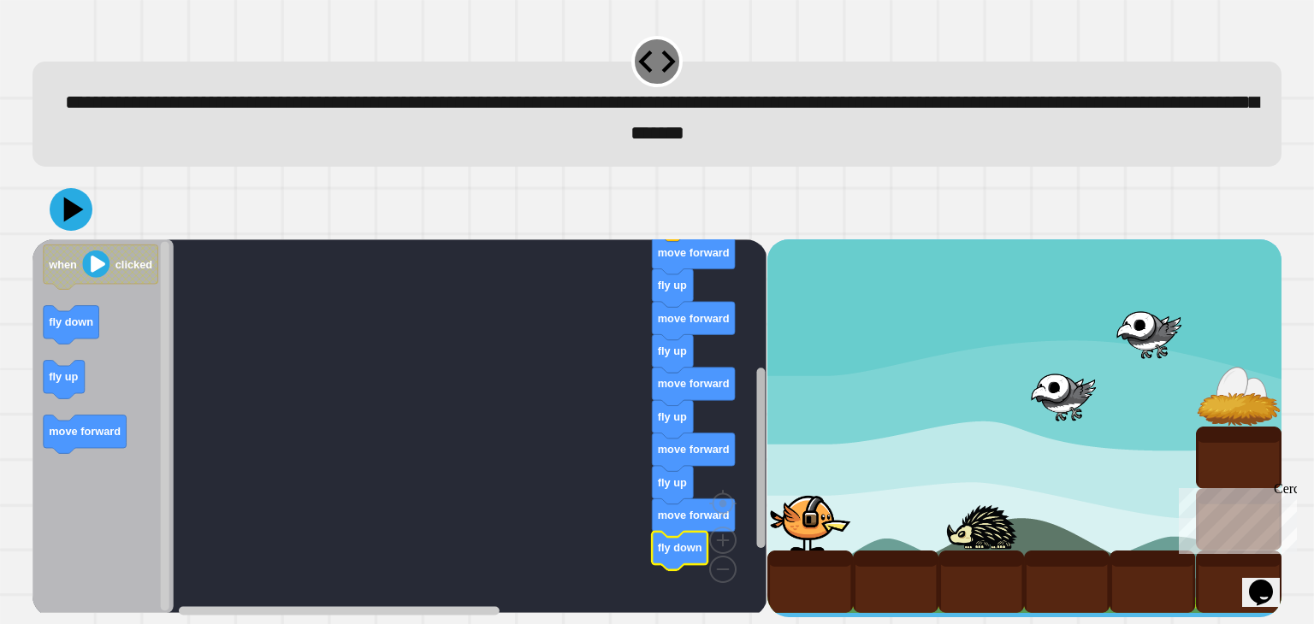
click at [742, 429] on div "when clicked move forward fly up move forward fly up move forward fly up move f…" at bounding box center [399, 428] width 734 height 378
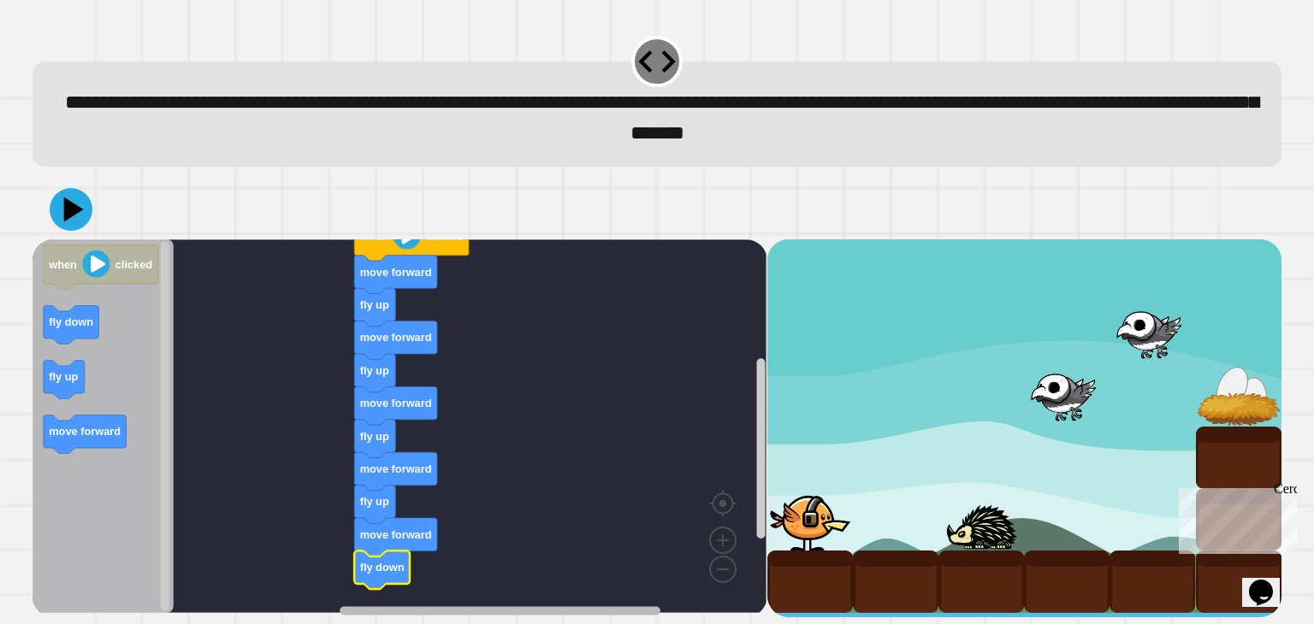
click at [648, 623] on html "**********" at bounding box center [657, 312] width 1314 height 624
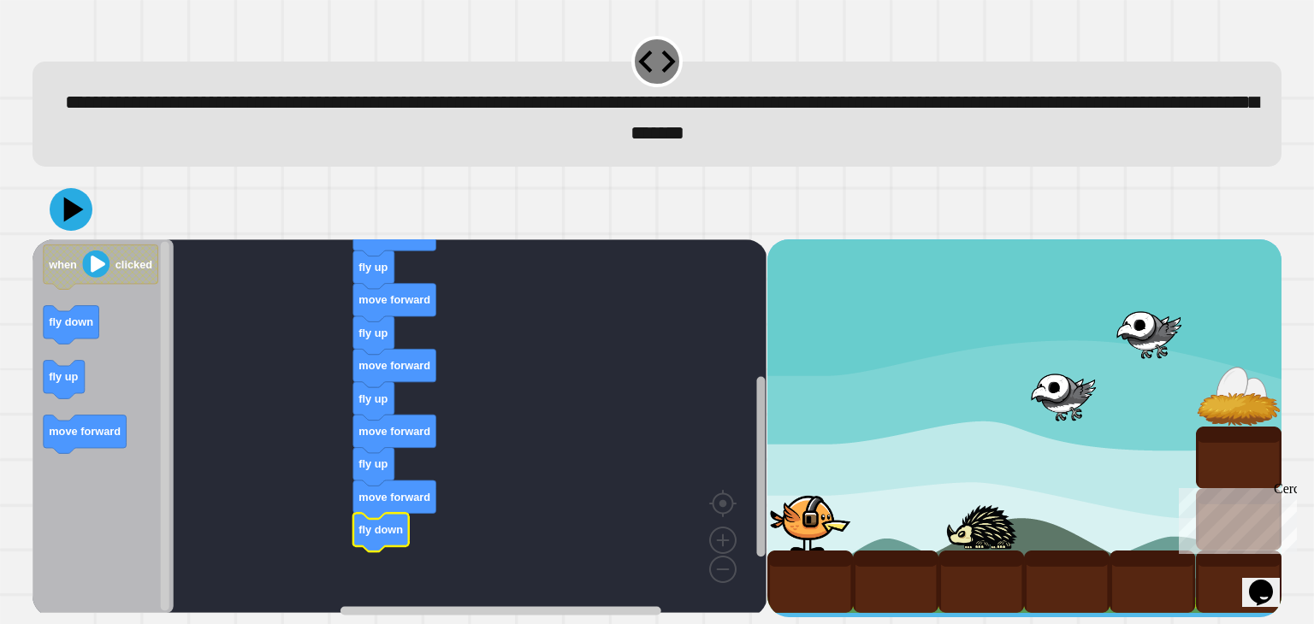
click at [765, 535] on g "Espacio de trabajo de Blockly" at bounding box center [760, 437] width 13 height 360
click at [765, 535] on rect "Espacio de trabajo de Blockly" at bounding box center [760, 437] width 13 height 360
click at [765, 533] on rect "Espacio de trabajo de Blockly" at bounding box center [760, 437] width 13 height 360
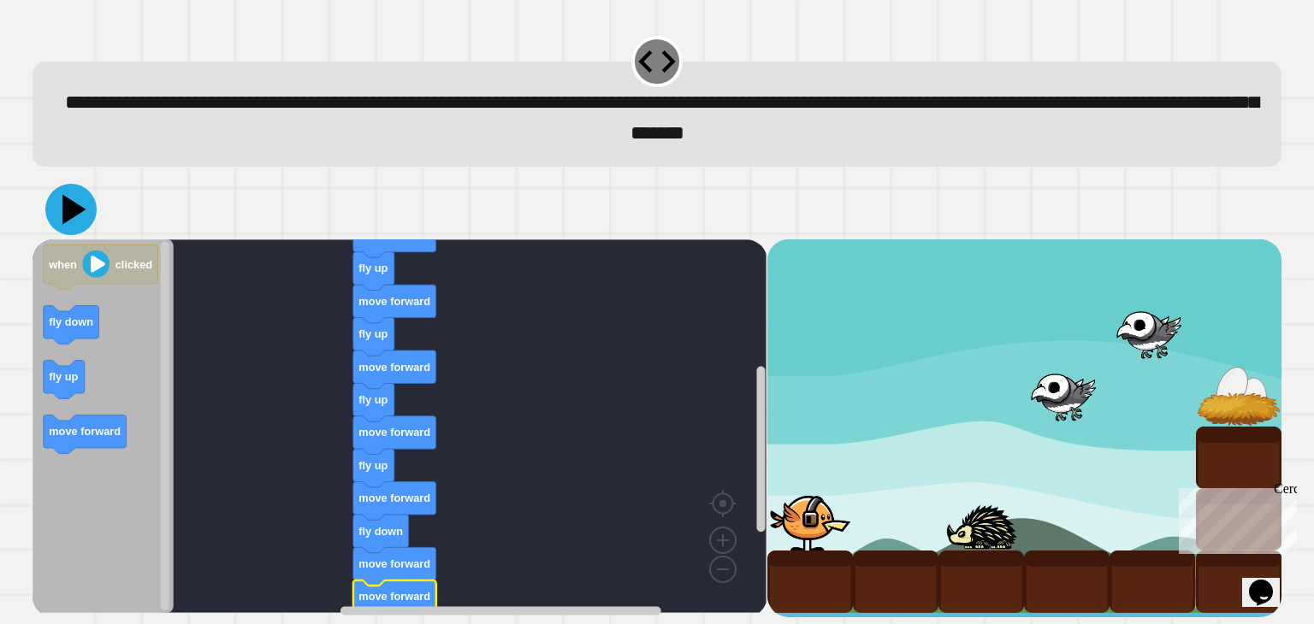
click at [63, 219] on icon at bounding box center [70, 209] width 51 height 51
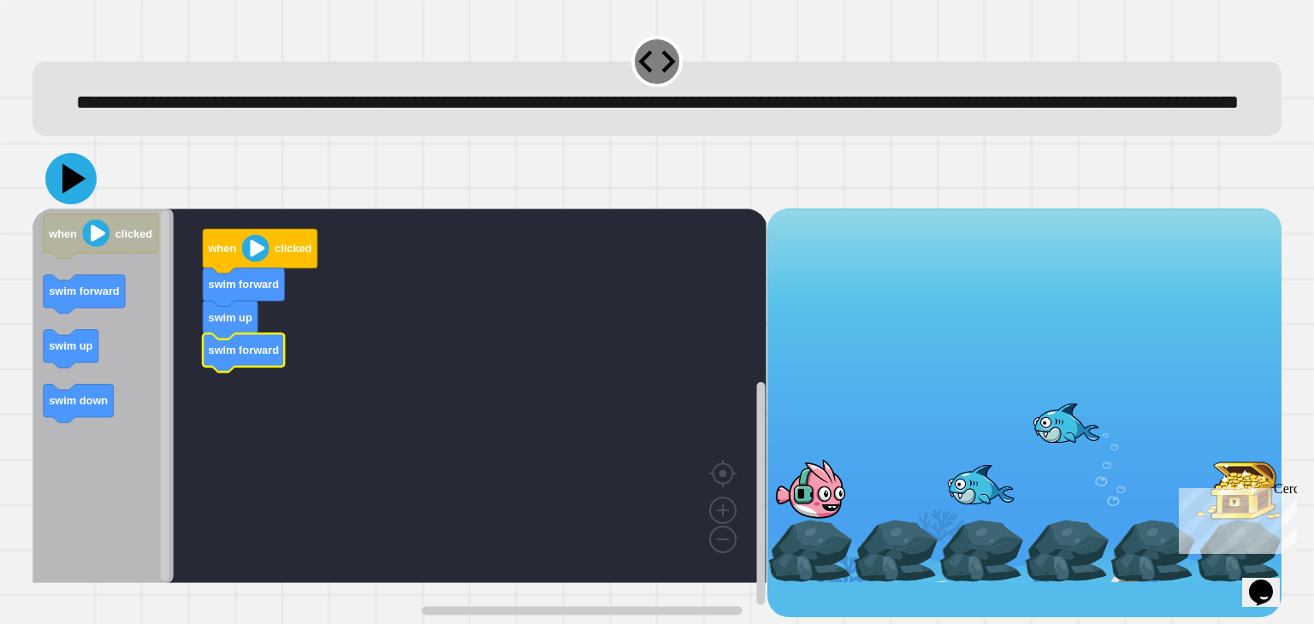
click at [80, 203] on icon at bounding box center [70, 178] width 51 height 51
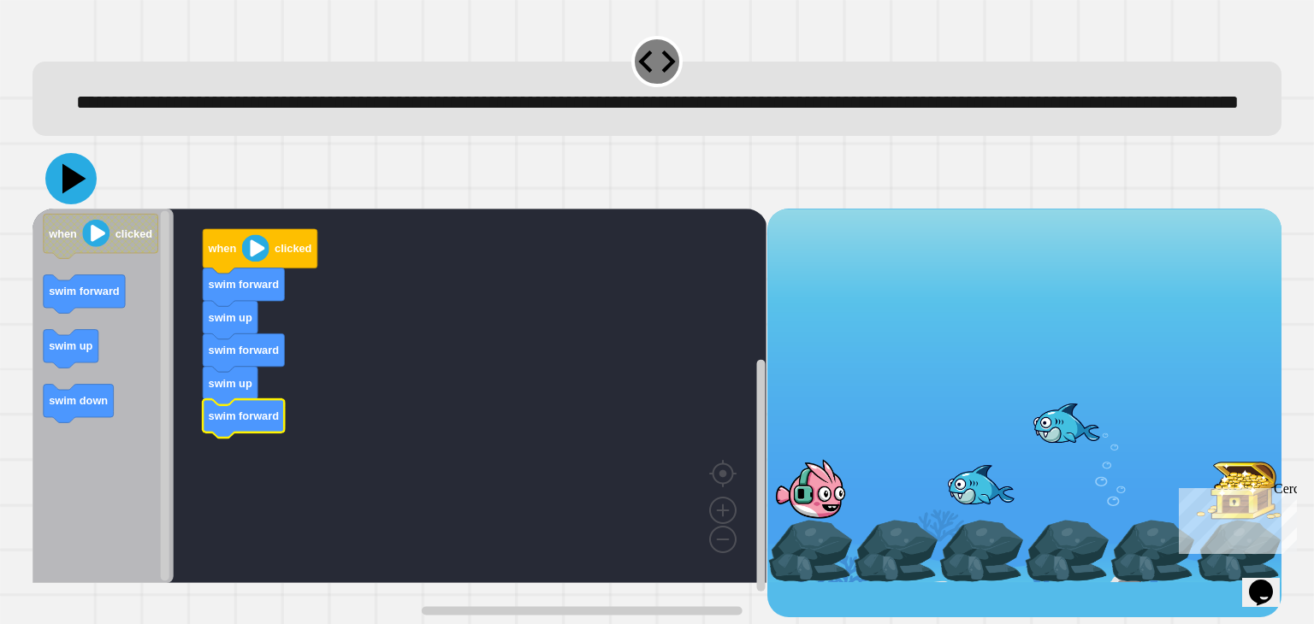
click at [80, 204] on icon at bounding box center [70, 178] width 51 height 51
click at [77, 204] on icon at bounding box center [70, 178] width 51 height 51
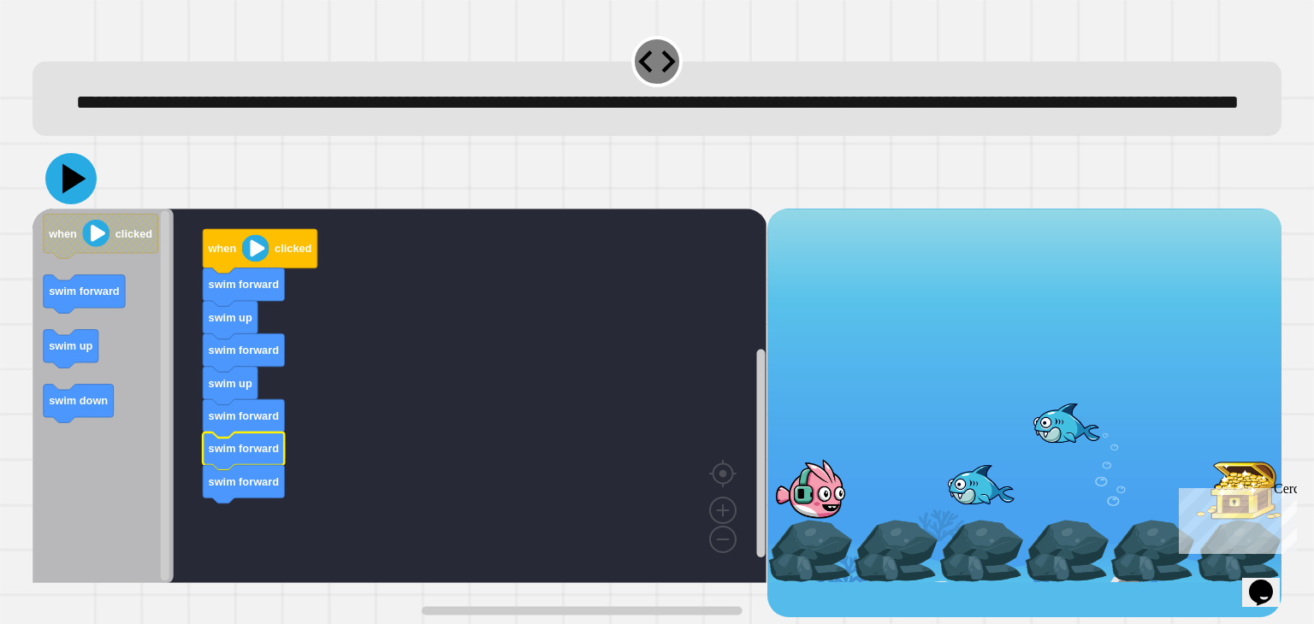
click at [76, 194] on icon at bounding box center [74, 179] width 24 height 30
click at [78, 192] on button at bounding box center [70, 178] width 51 height 51
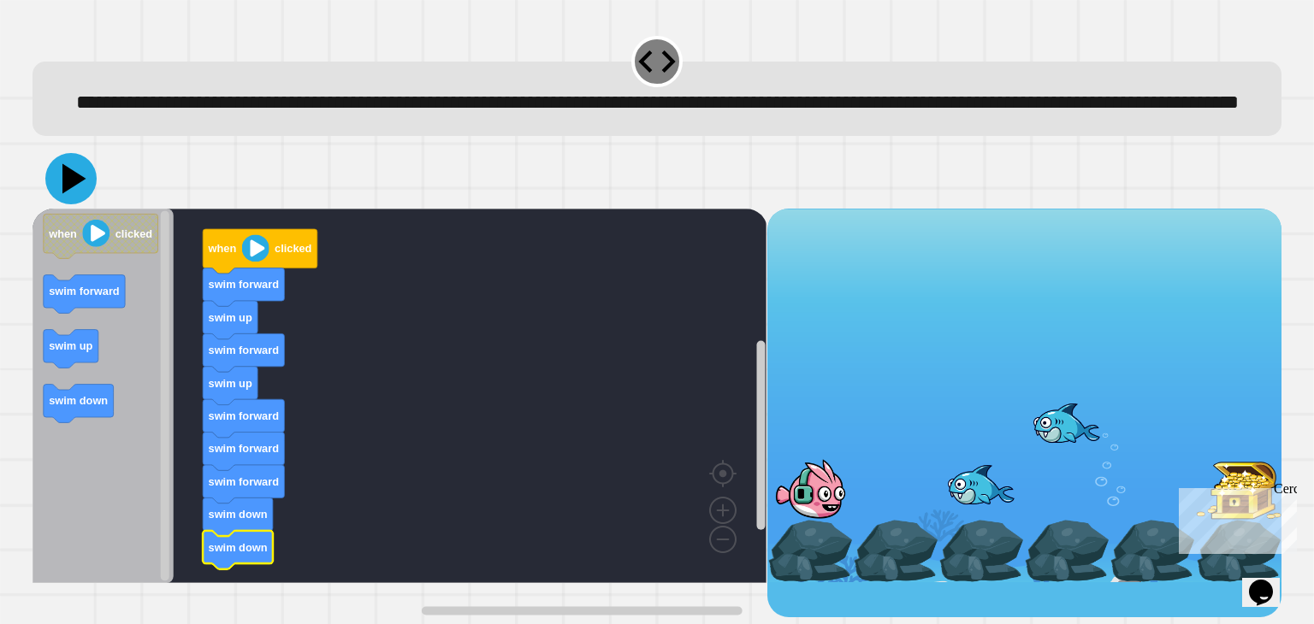
click at [73, 204] on icon at bounding box center [70, 178] width 51 height 51
